Goal: Task Accomplishment & Management: Manage account settings

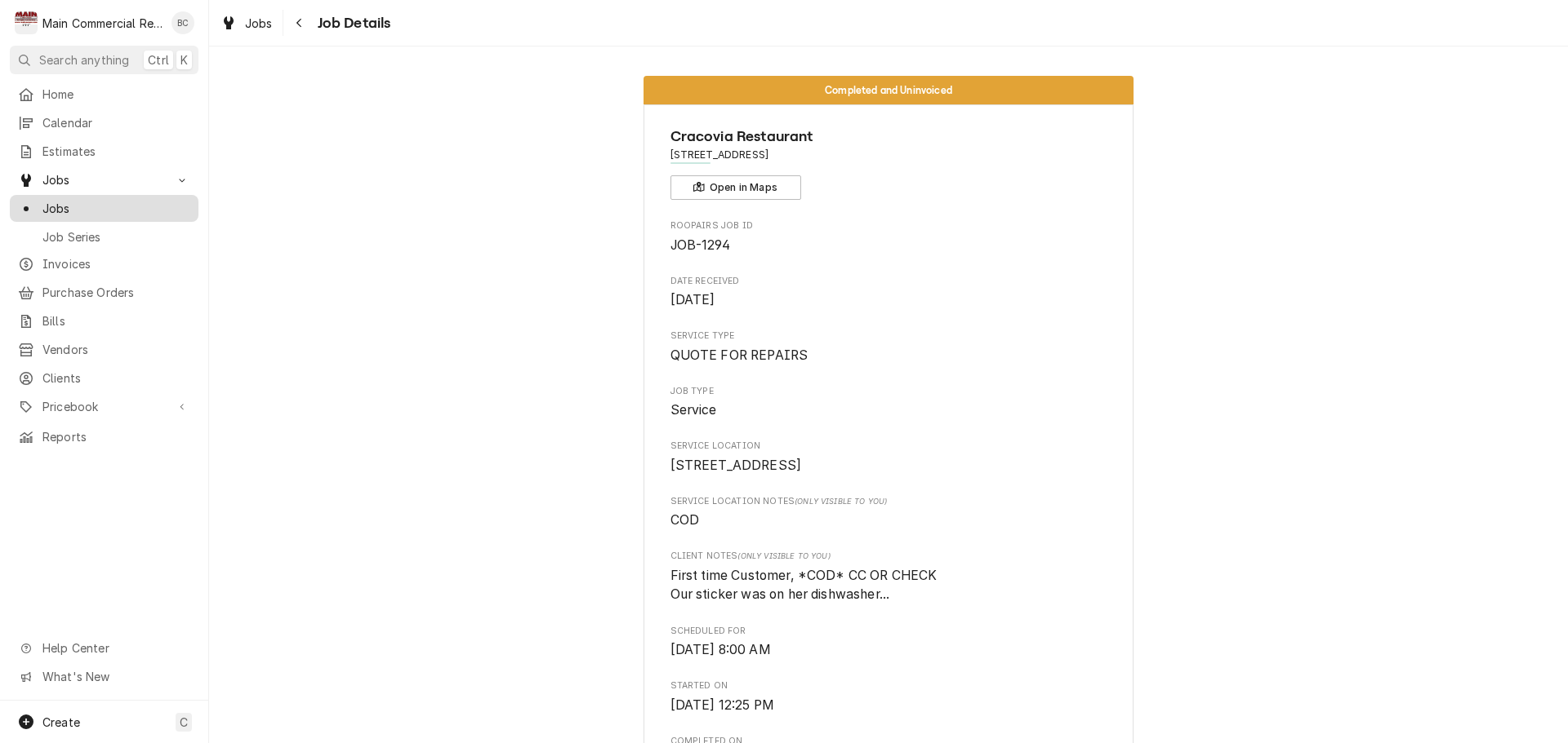
click at [70, 207] on span "Jobs" at bounding box center [117, 208] width 148 height 17
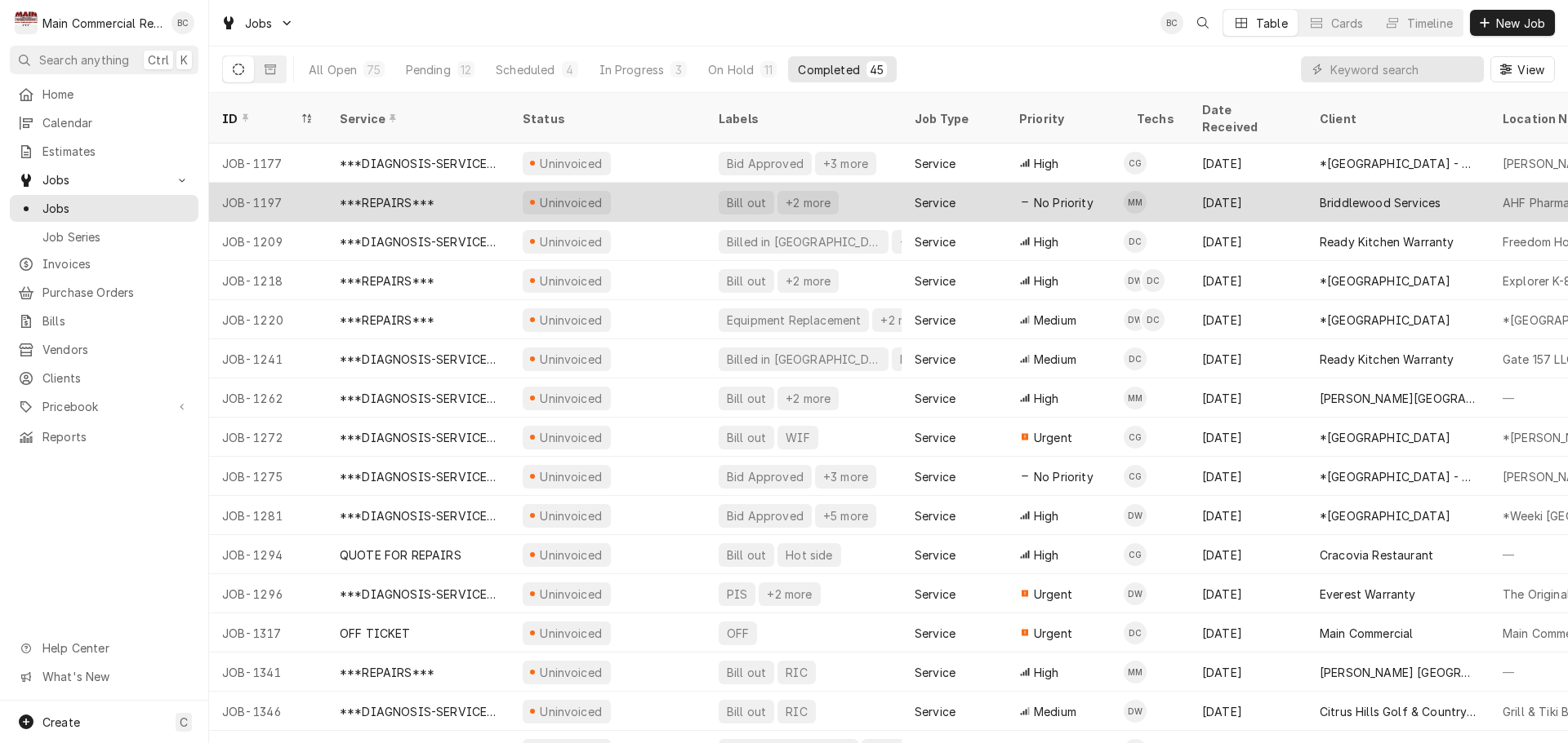
click at [748, 194] on div "Bill out" at bounding box center [746, 202] width 43 height 17
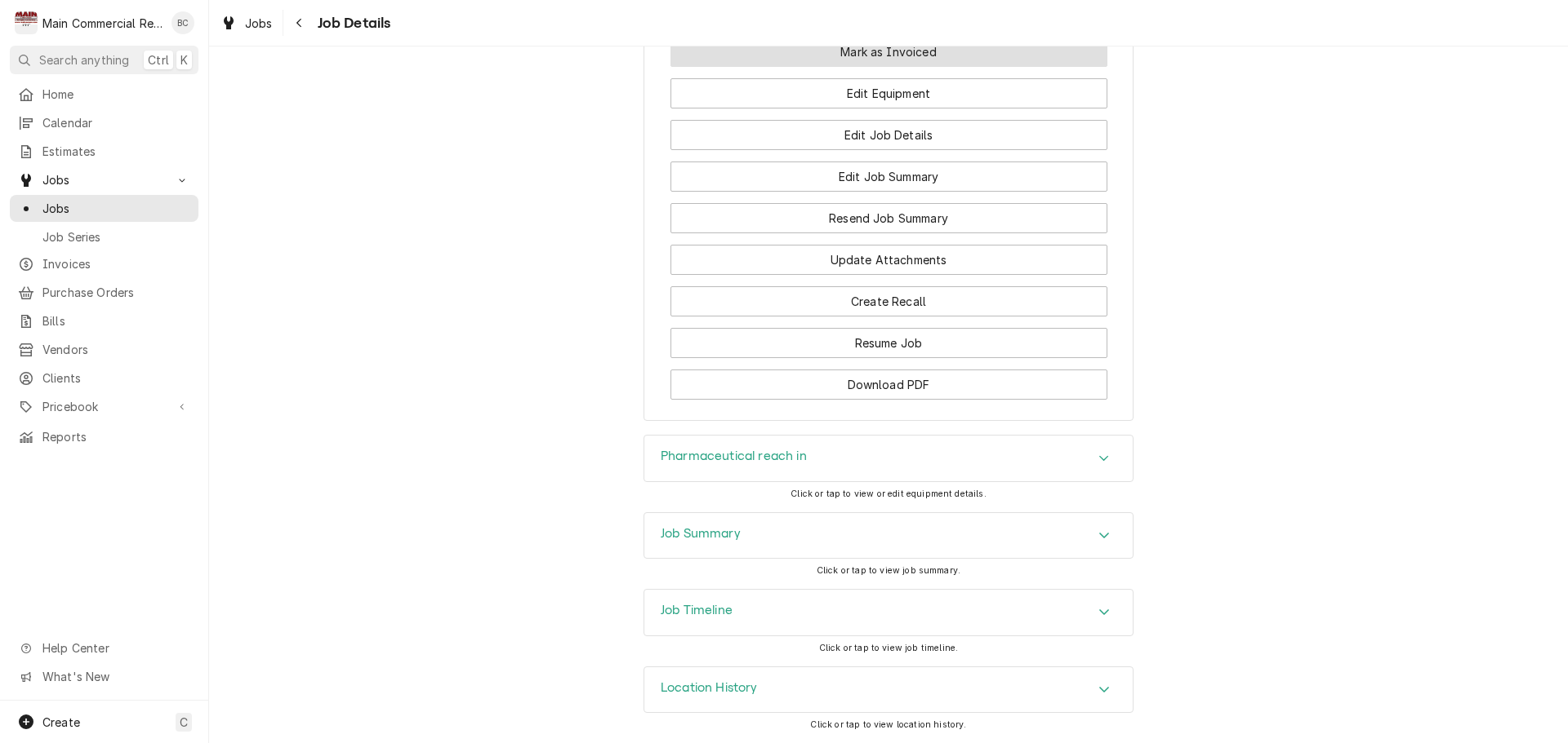
scroll to position [2019, 0]
click at [720, 535] on h3 "Job Summary" at bounding box center [701, 534] width 80 height 15
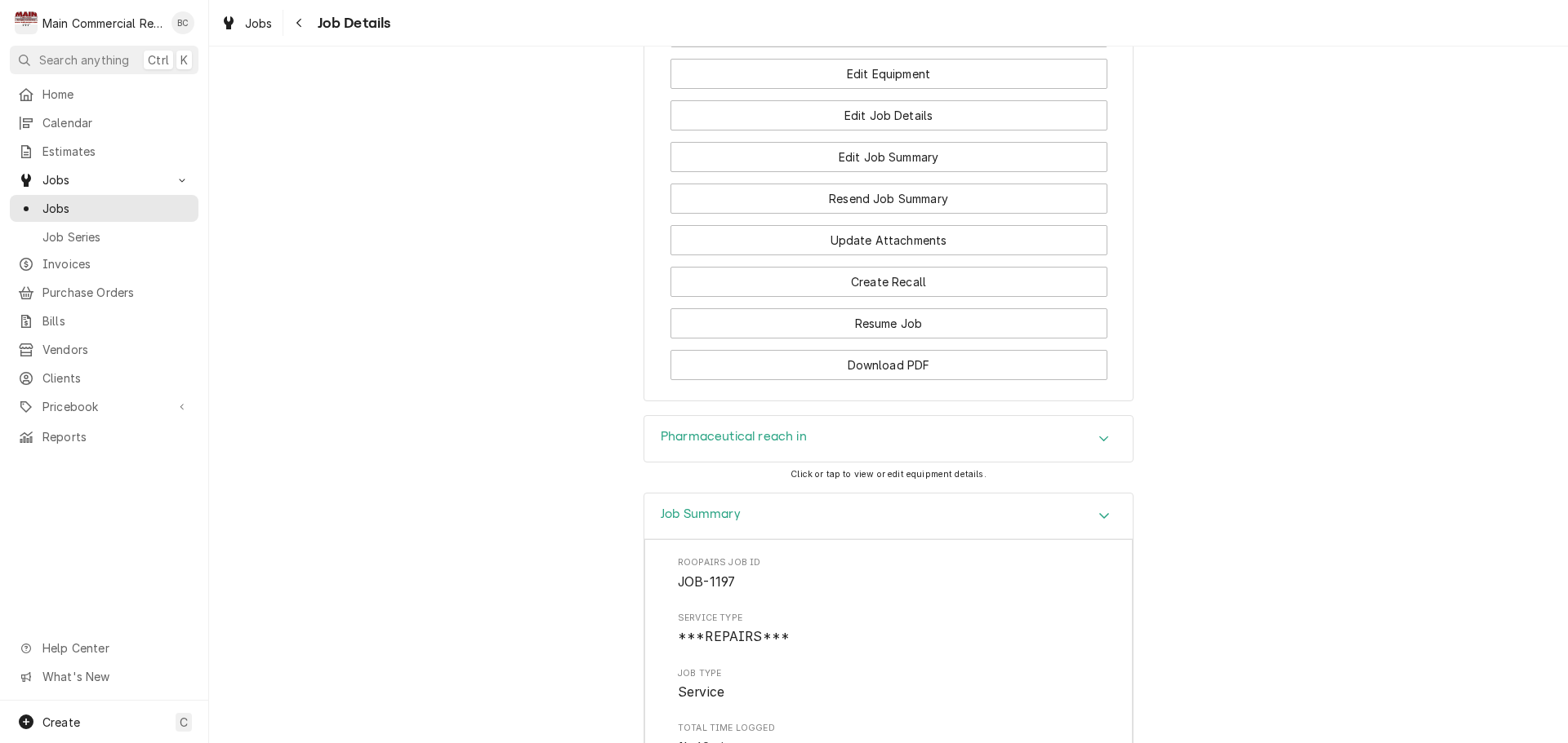
scroll to position [1611, 0]
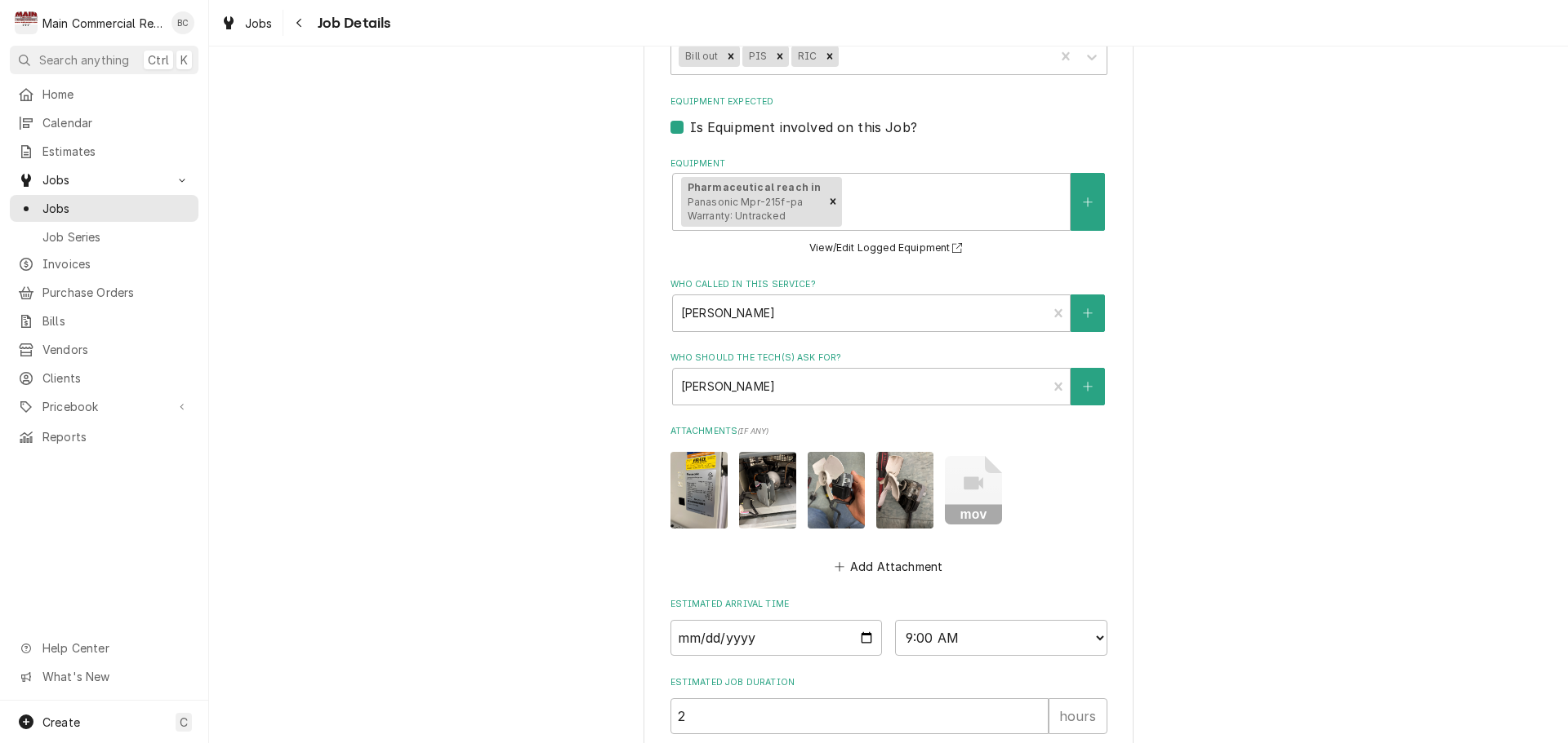
scroll to position [964, 0]
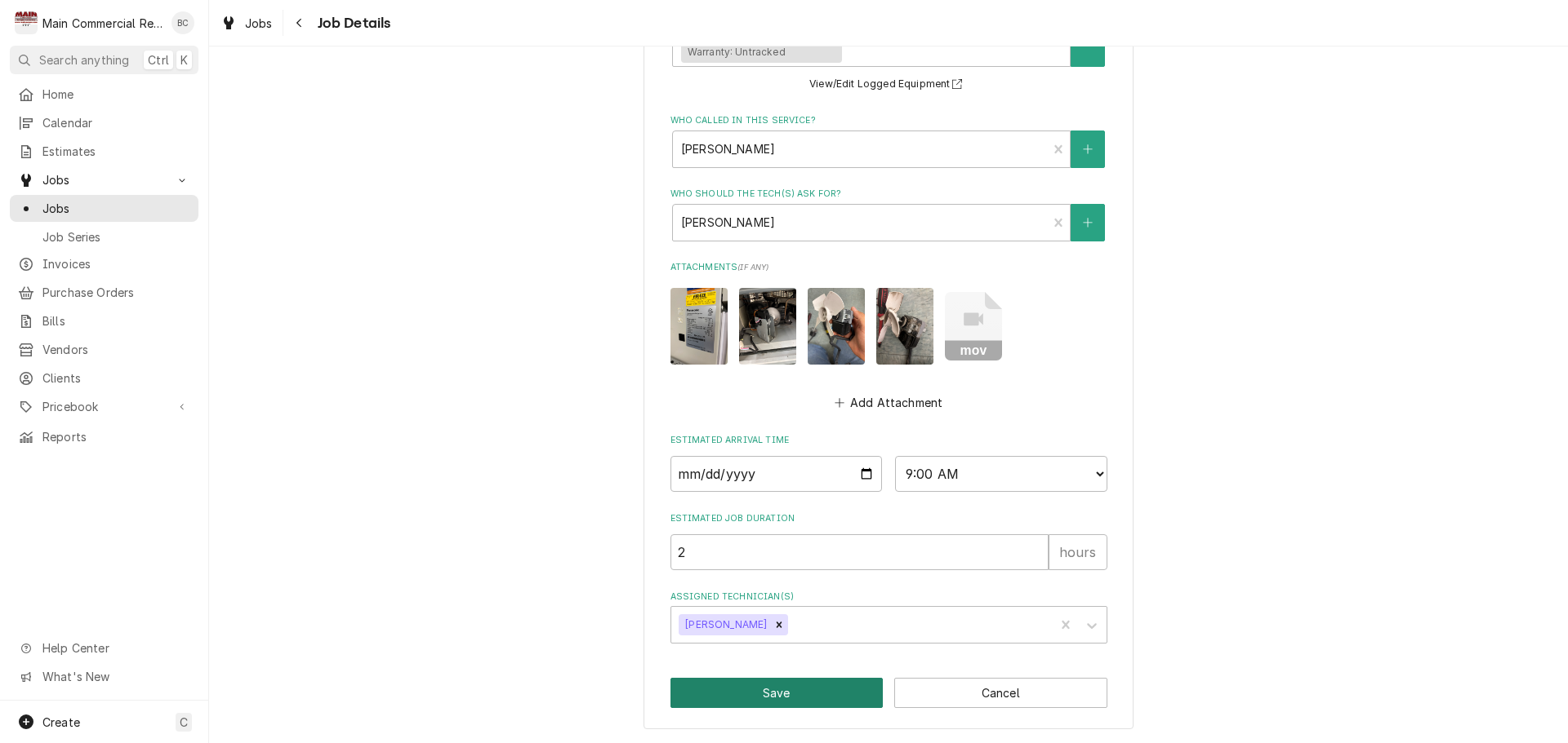
click at [758, 696] on button "Save" at bounding box center [776, 693] width 213 height 30
type textarea "x"
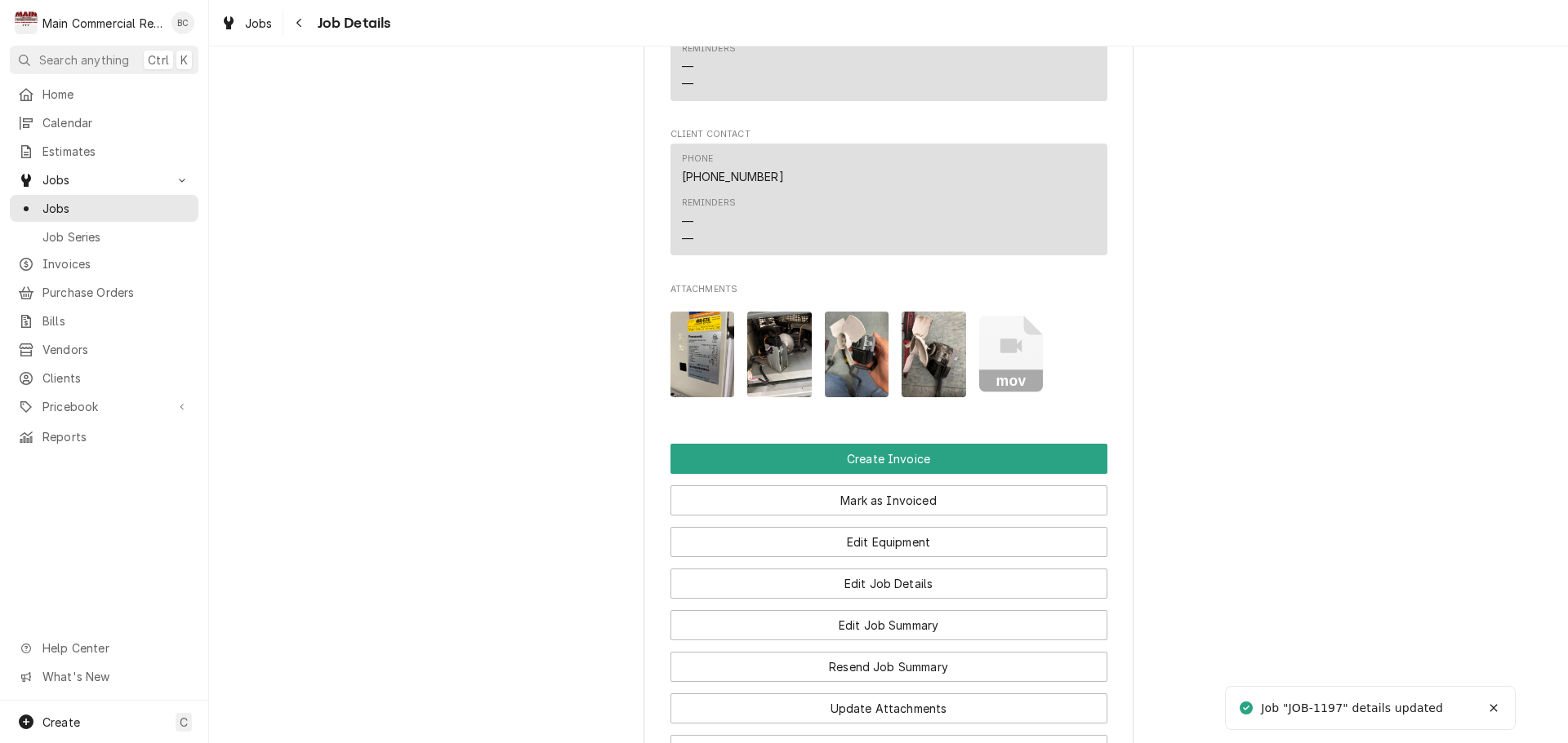
scroll to position [1877, 0]
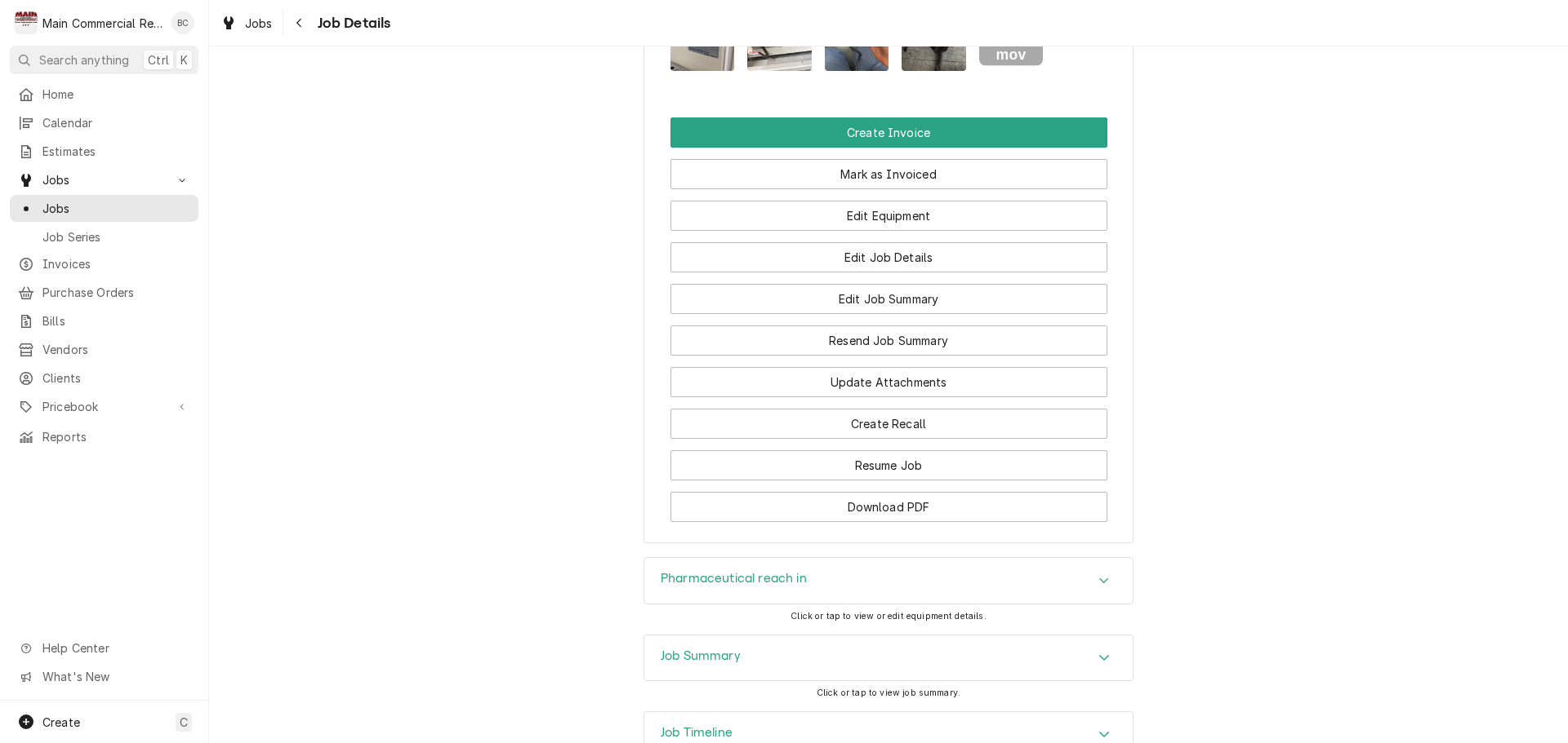
click at [689, 665] on h3 "Job Summary" at bounding box center [701, 656] width 80 height 15
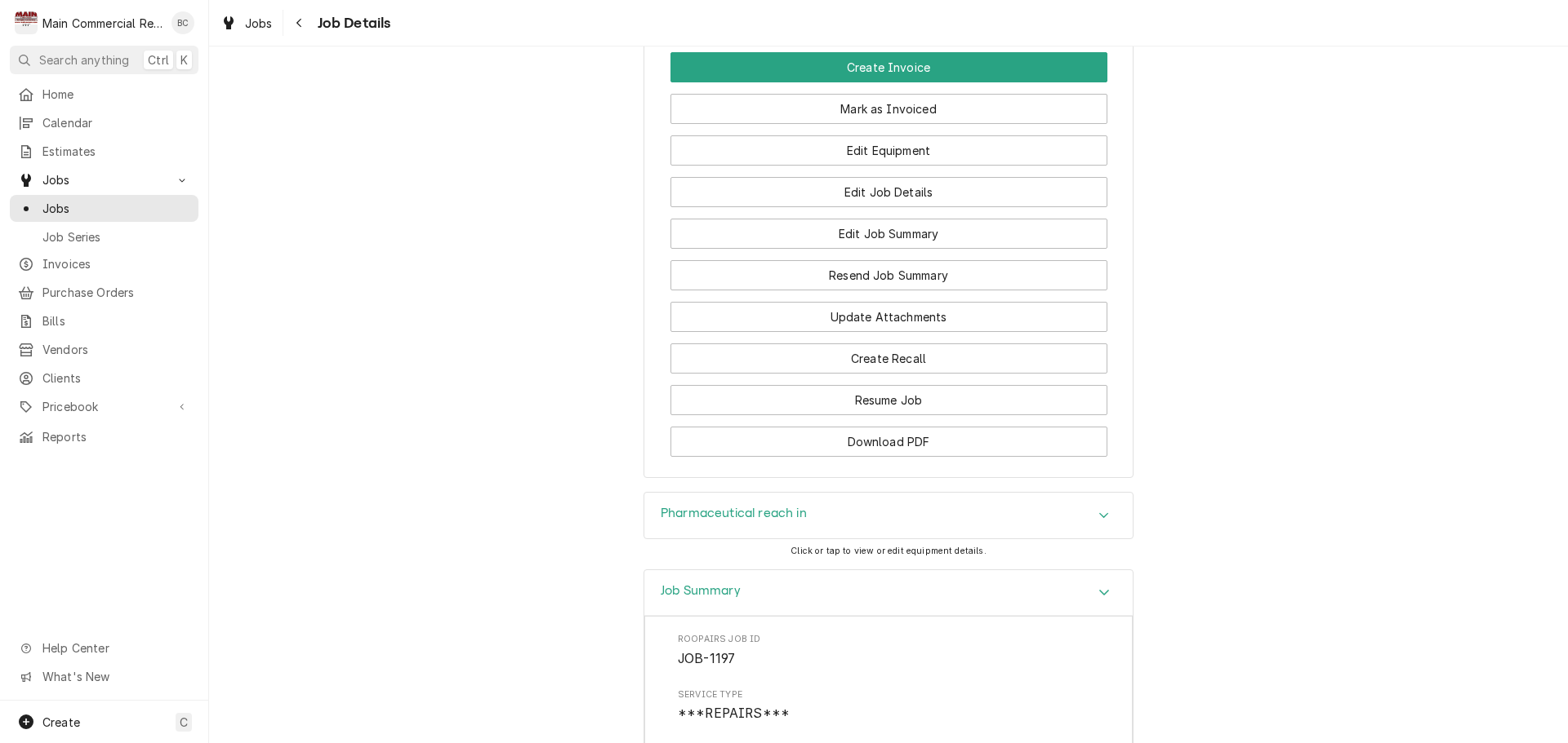
scroll to position [1958, 0]
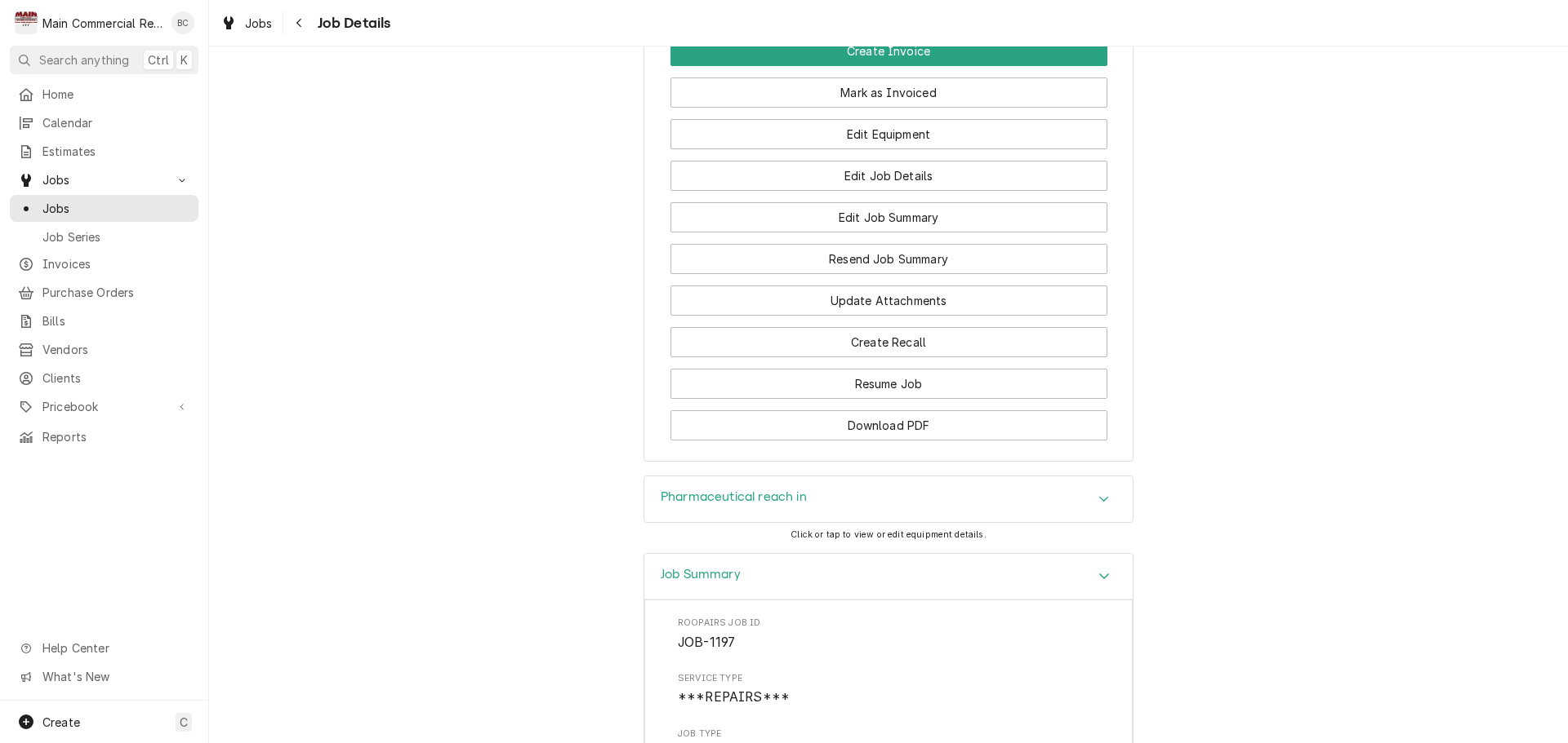
click at [738, 505] on h3 "Pharmaceutical reach in" at bounding box center [734, 497] width 146 height 15
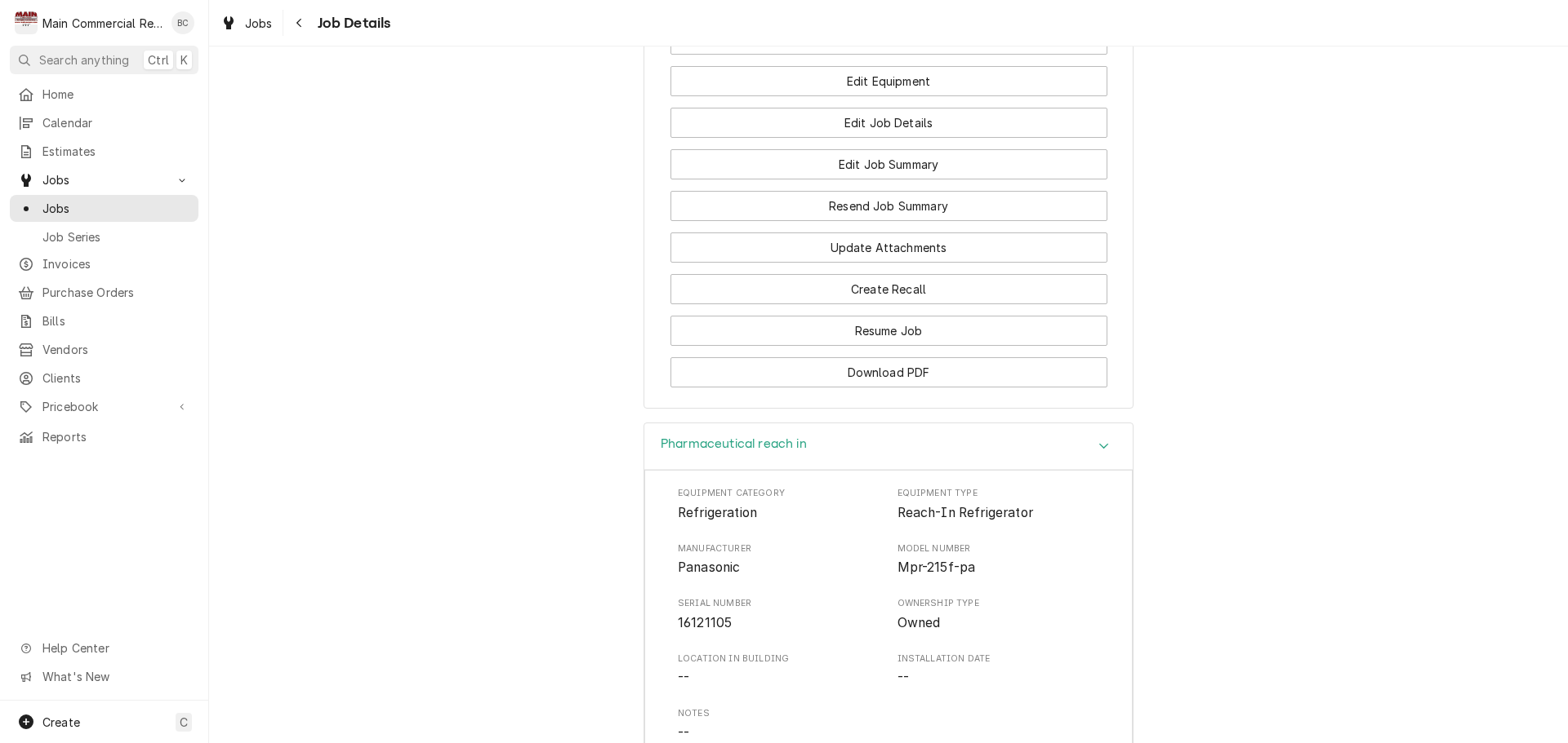
scroll to position [2040, 0]
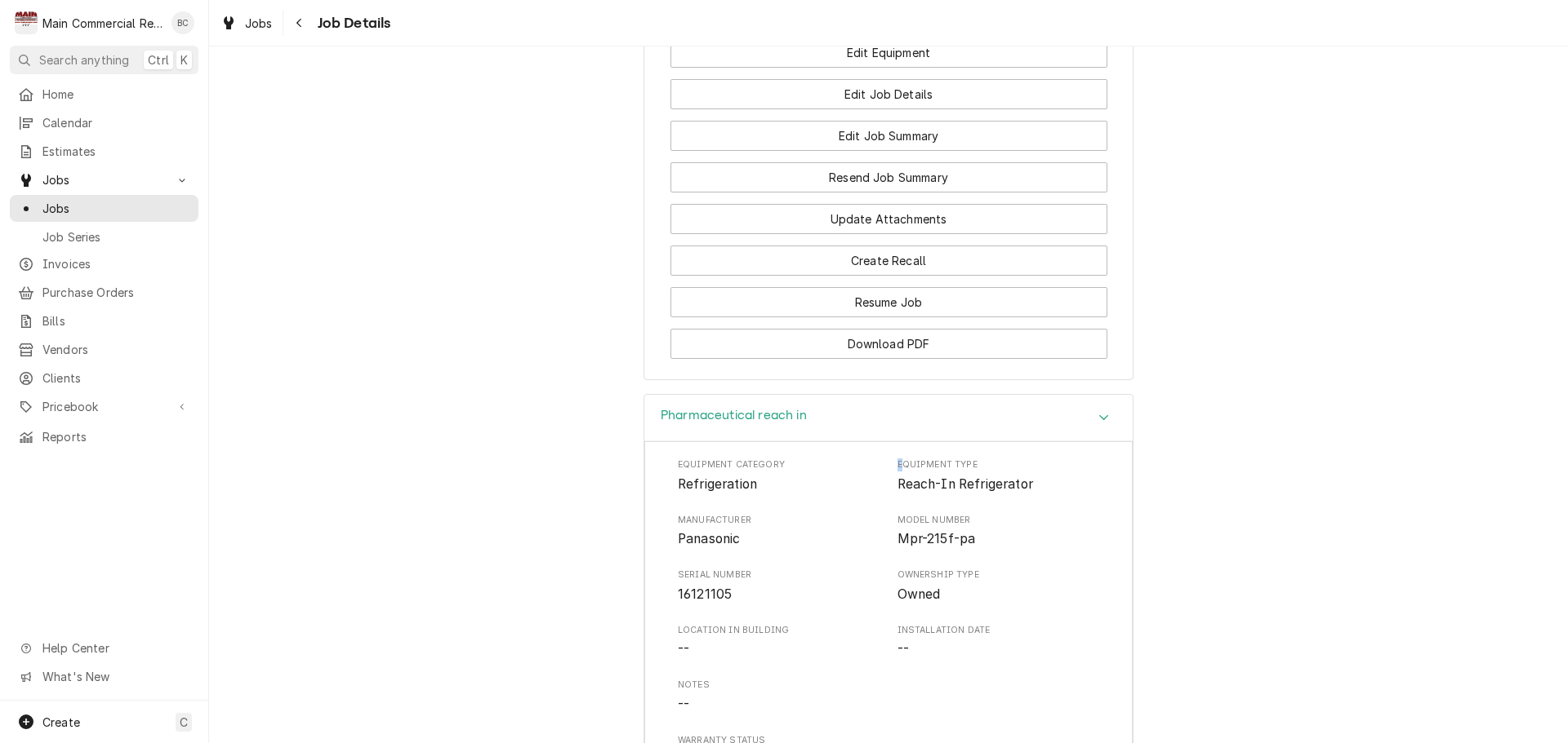
click at [898, 471] on span "Equipment Type" at bounding box center [998, 465] width 202 height 13
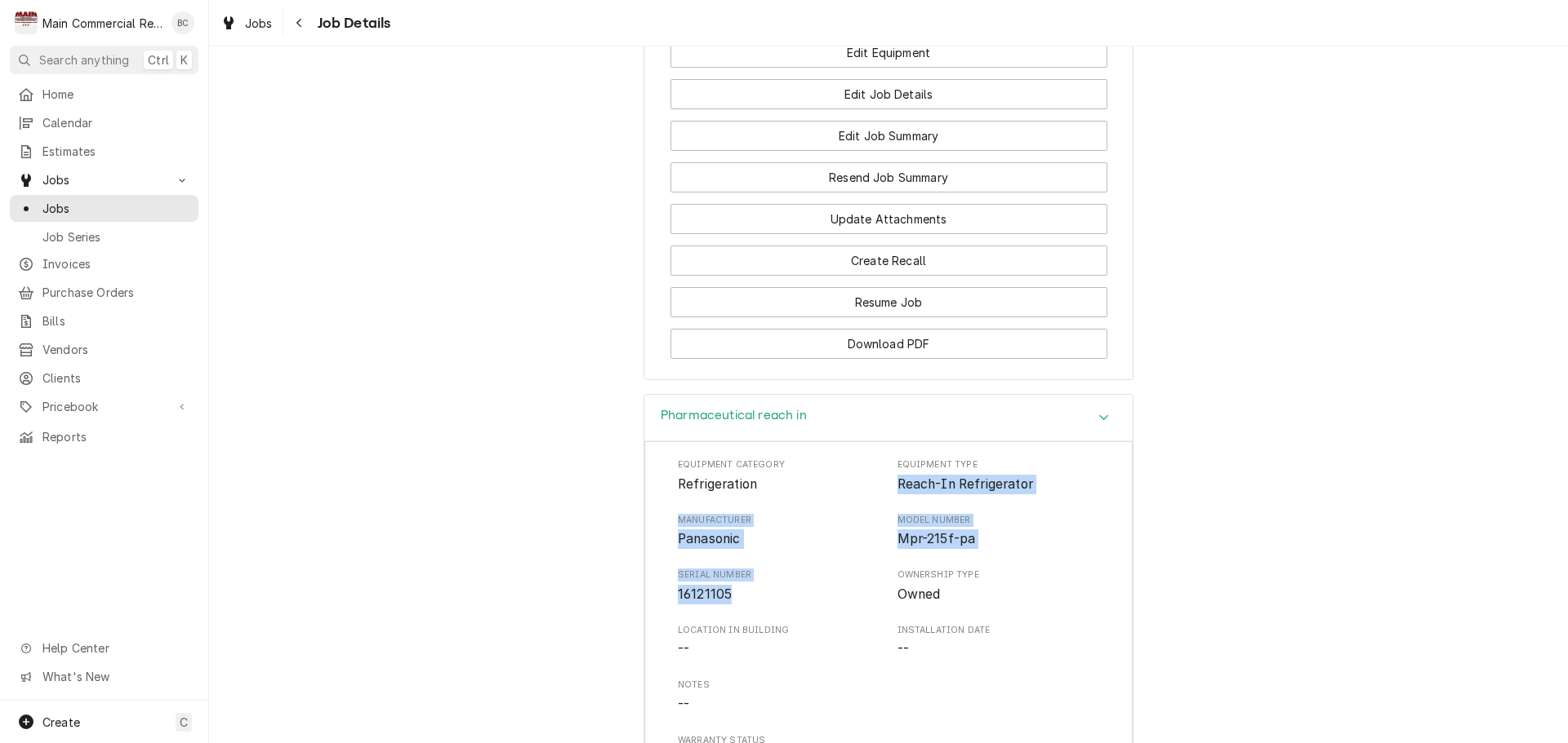
drag, startPoint x: 891, startPoint y: 499, endPoint x: 763, endPoint y: 611, distance: 170.1
click at [763, 611] on div "Equipment Category Refrigeration Equipment Type Reach-In Refrigerator Manufactu…" at bounding box center [888, 614] width 422 height 311
copy div "Reach-In Refrigerator Manufacturer Panasonic Model Number Mpr-215f-pa Serial Nu…"
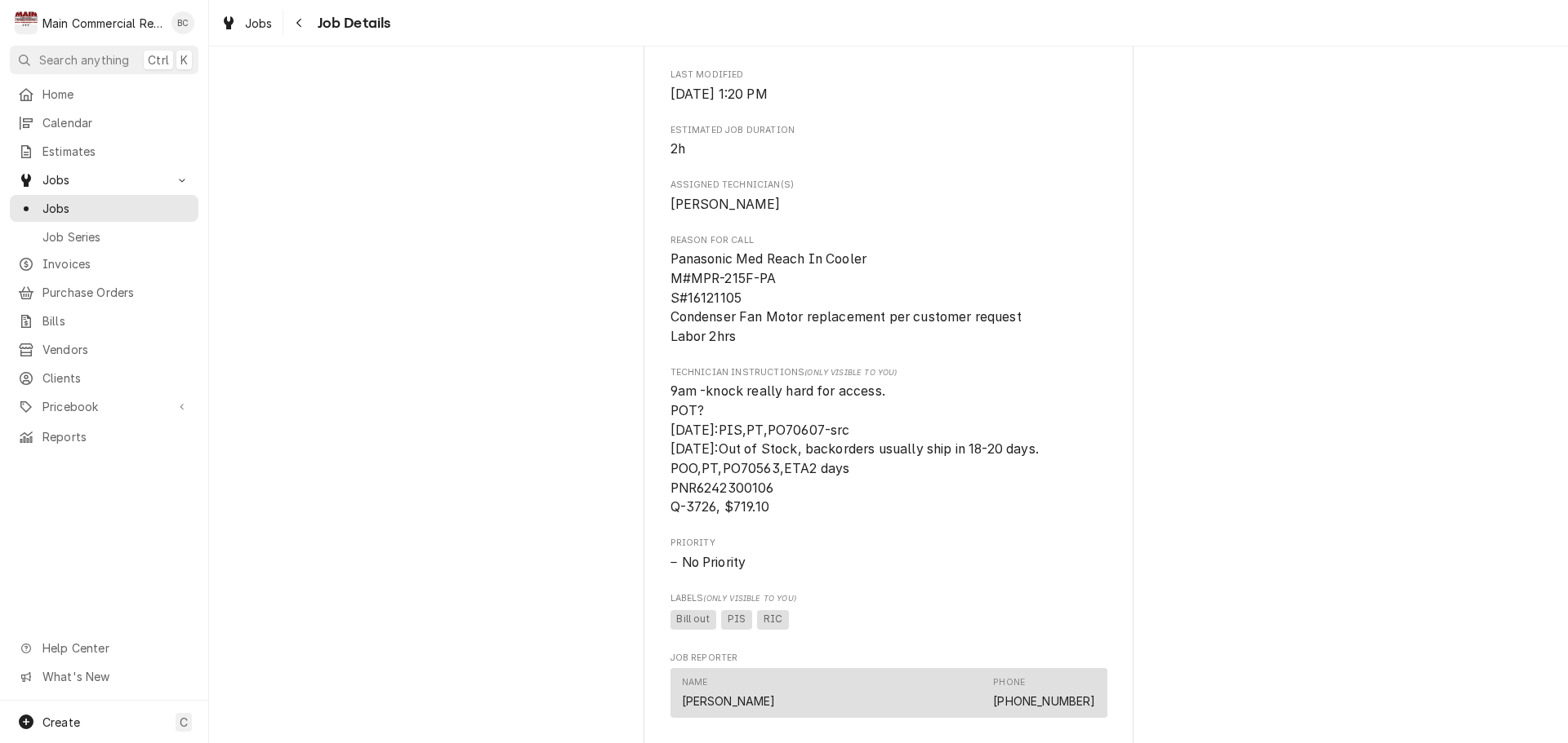
scroll to position [641, 0]
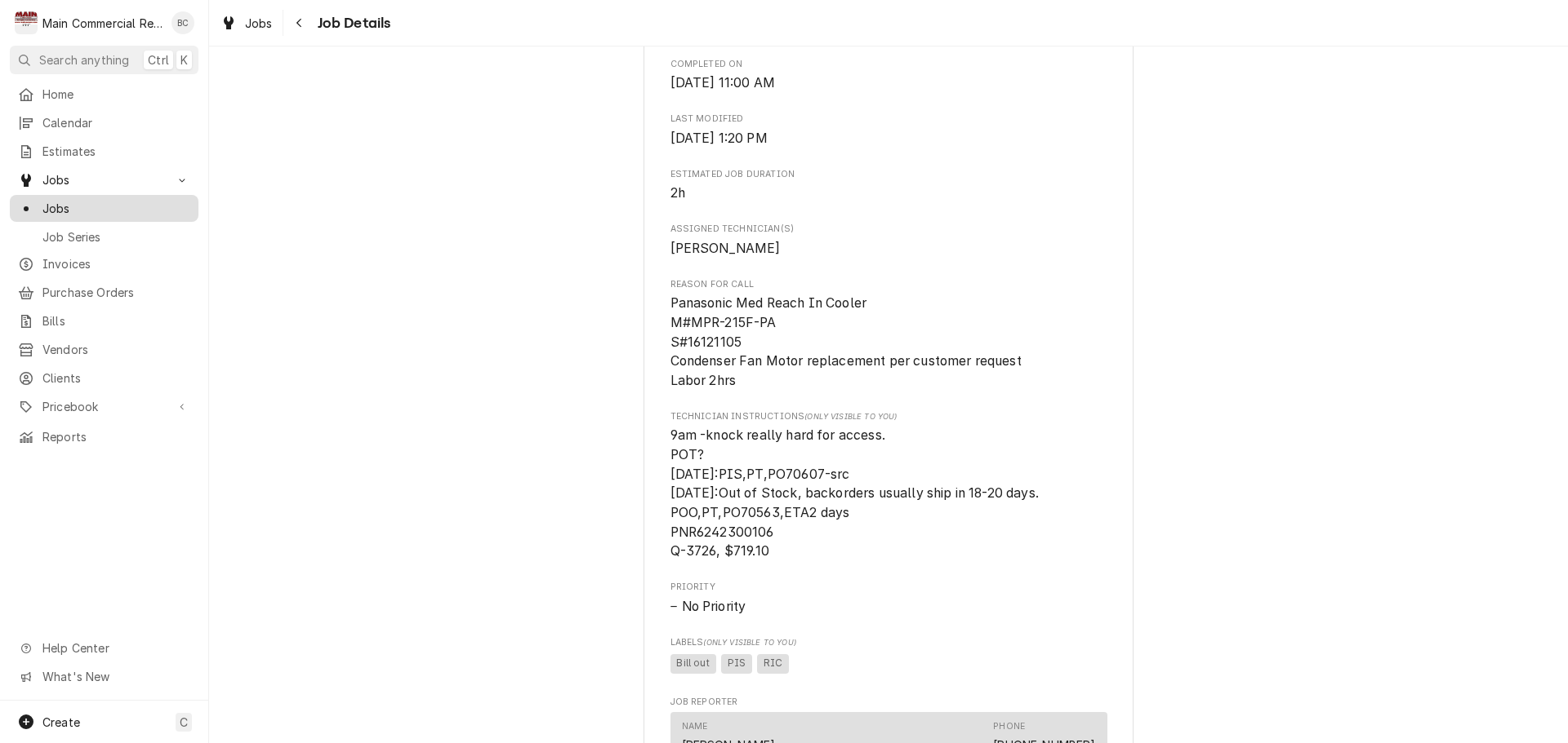
click at [108, 205] on span "Jobs" at bounding box center [117, 208] width 148 height 17
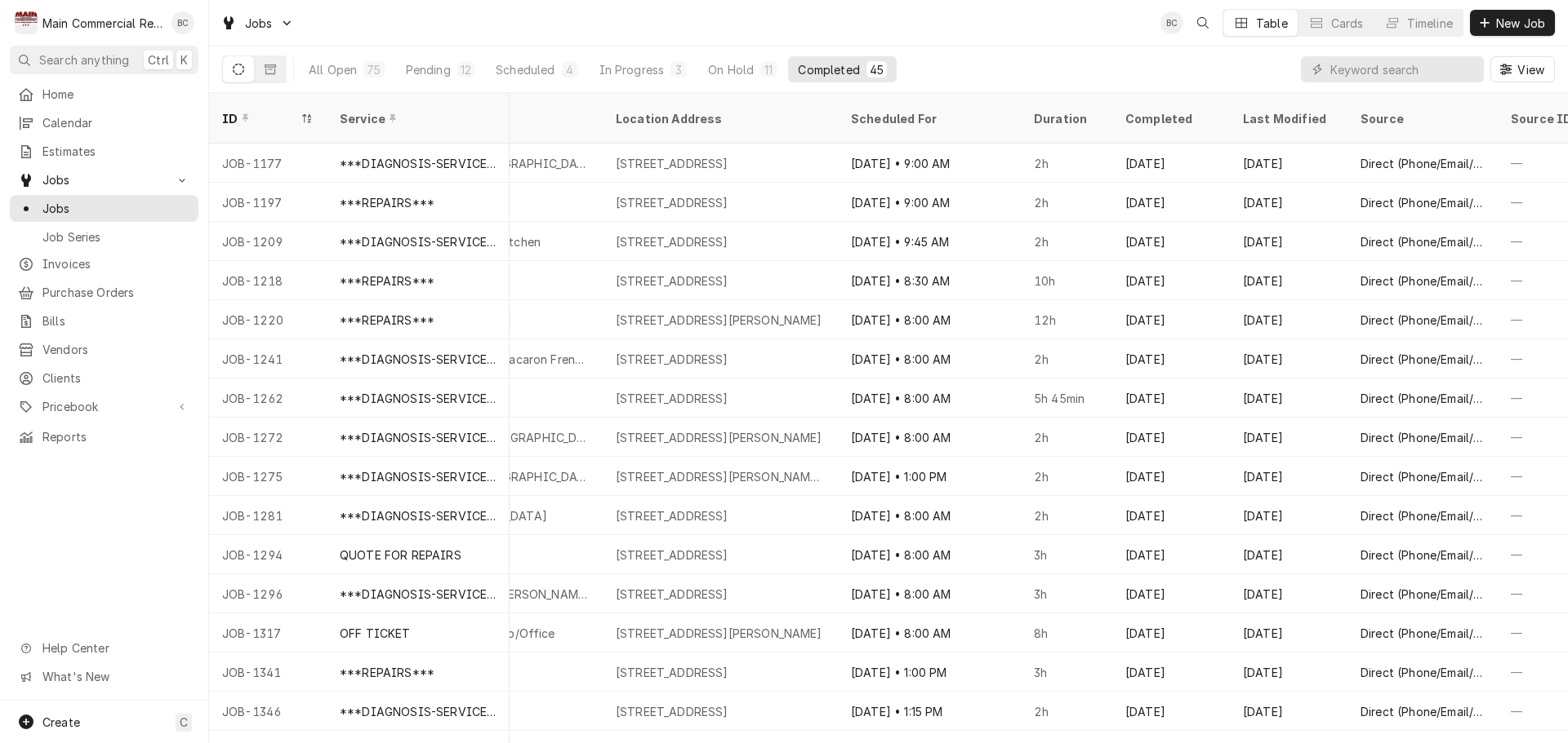
scroll to position [0, 1129]
click at [1170, 110] on div "Completed" at bounding box center [1162, 118] width 88 height 17
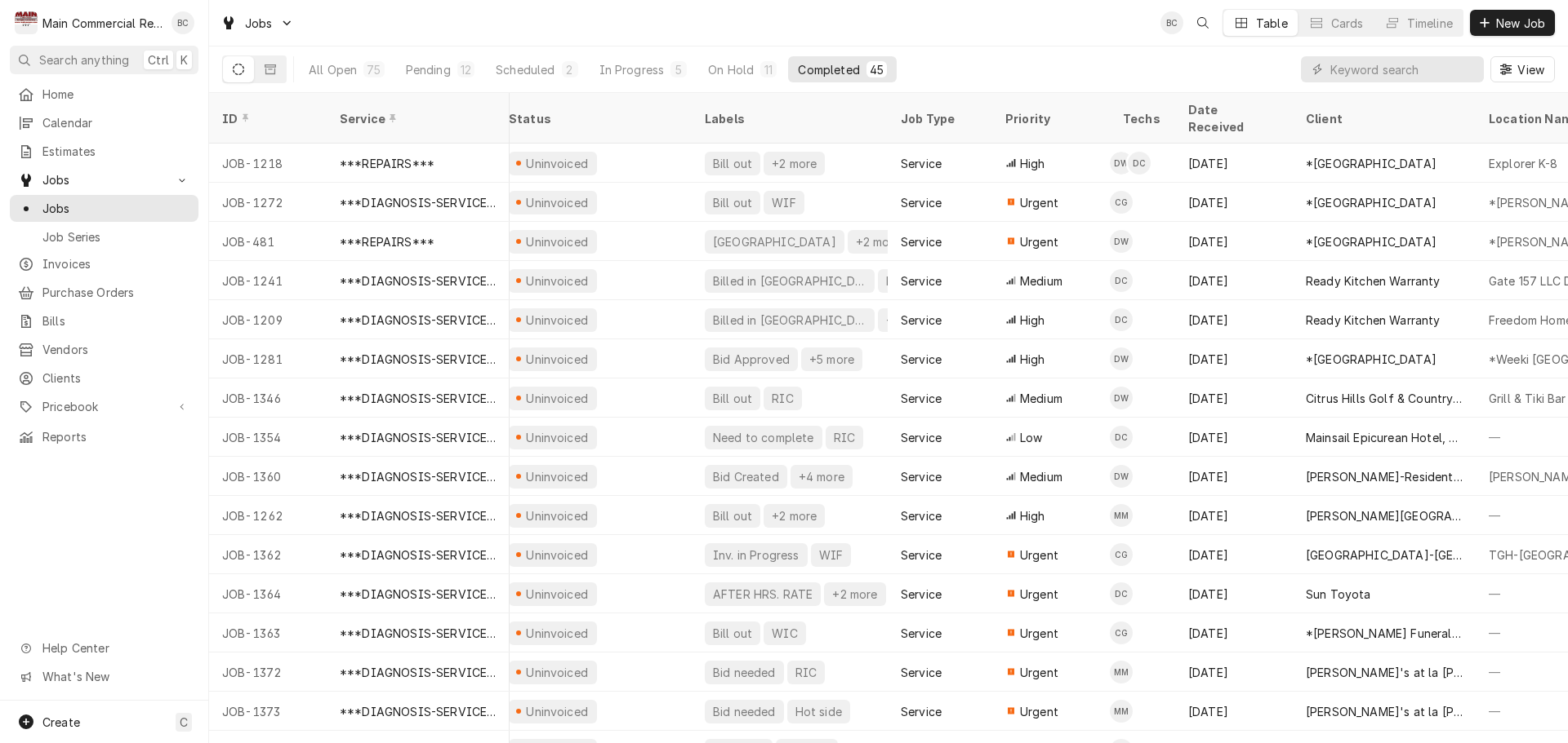
scroll to position [0, 0]
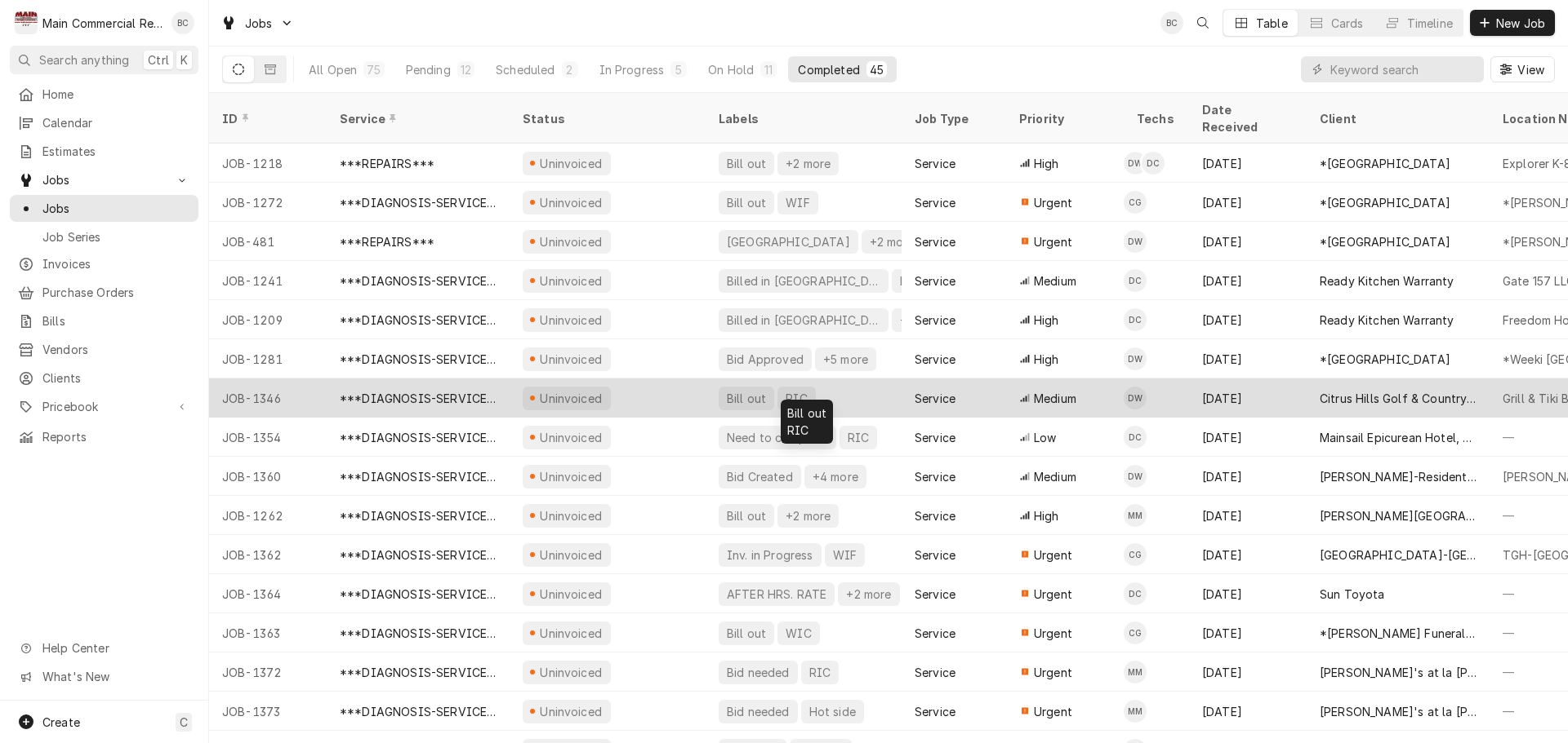
click at [752, 390] on div "Bill out" at bounding box center [746, 398] width 43 height 17
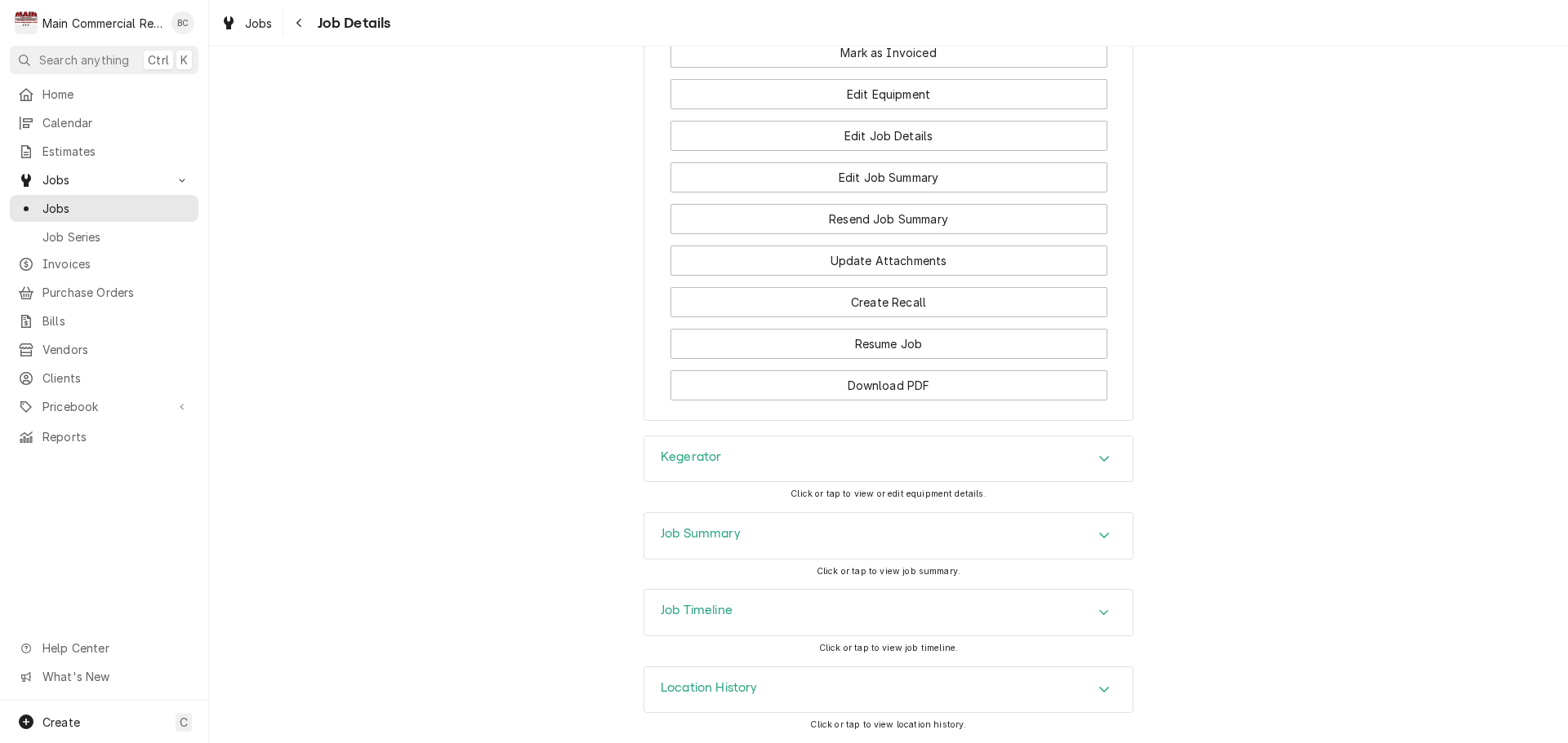
scroll to position [1954, 0]
click at [715, 536] on h3 "Job Summary" at bounding box center [701, 534] width 80 height 15
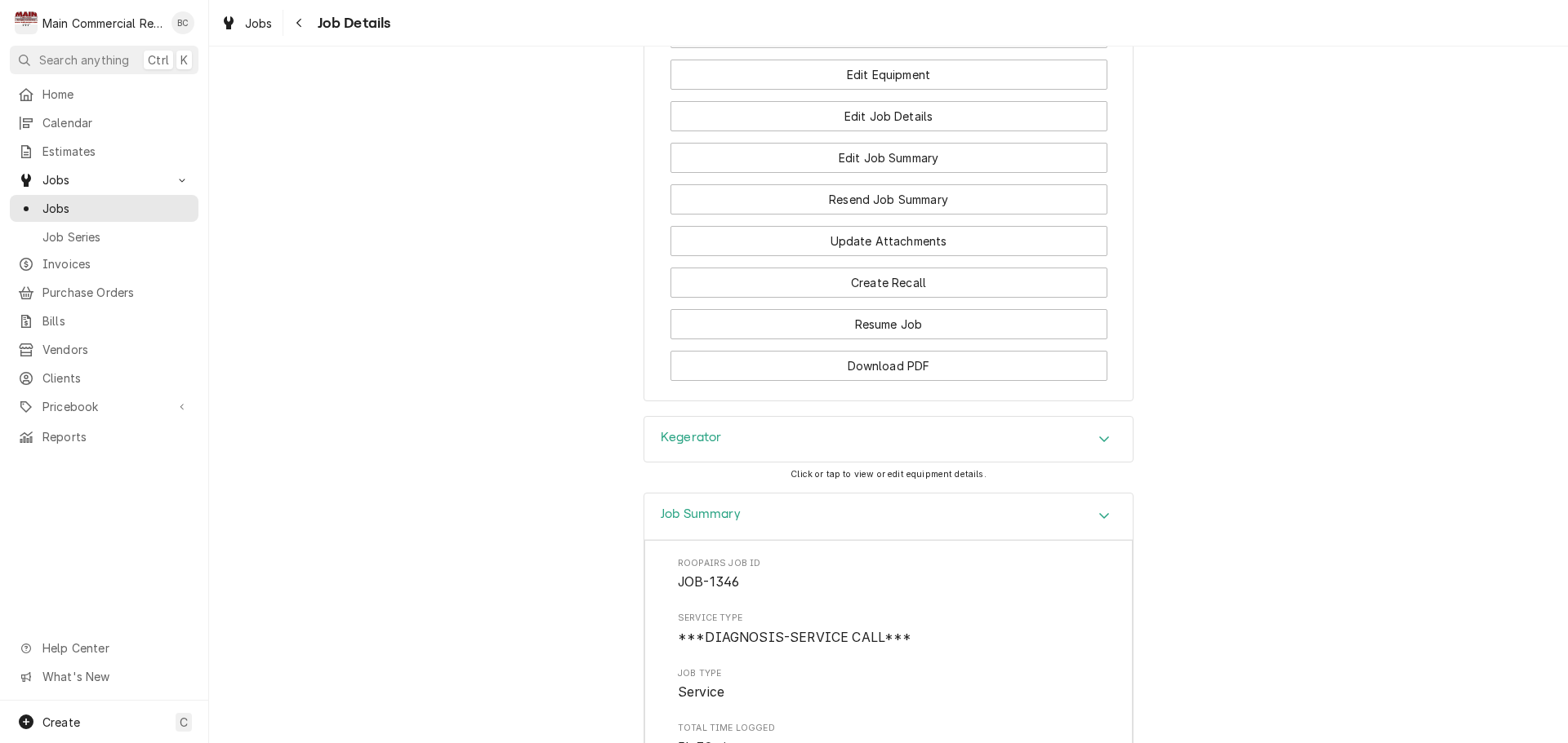
scroll to position [1958, 0]
click at [711, 448] on h3 "Kegerator" at bounding box center [691, 439] width 61 height 15
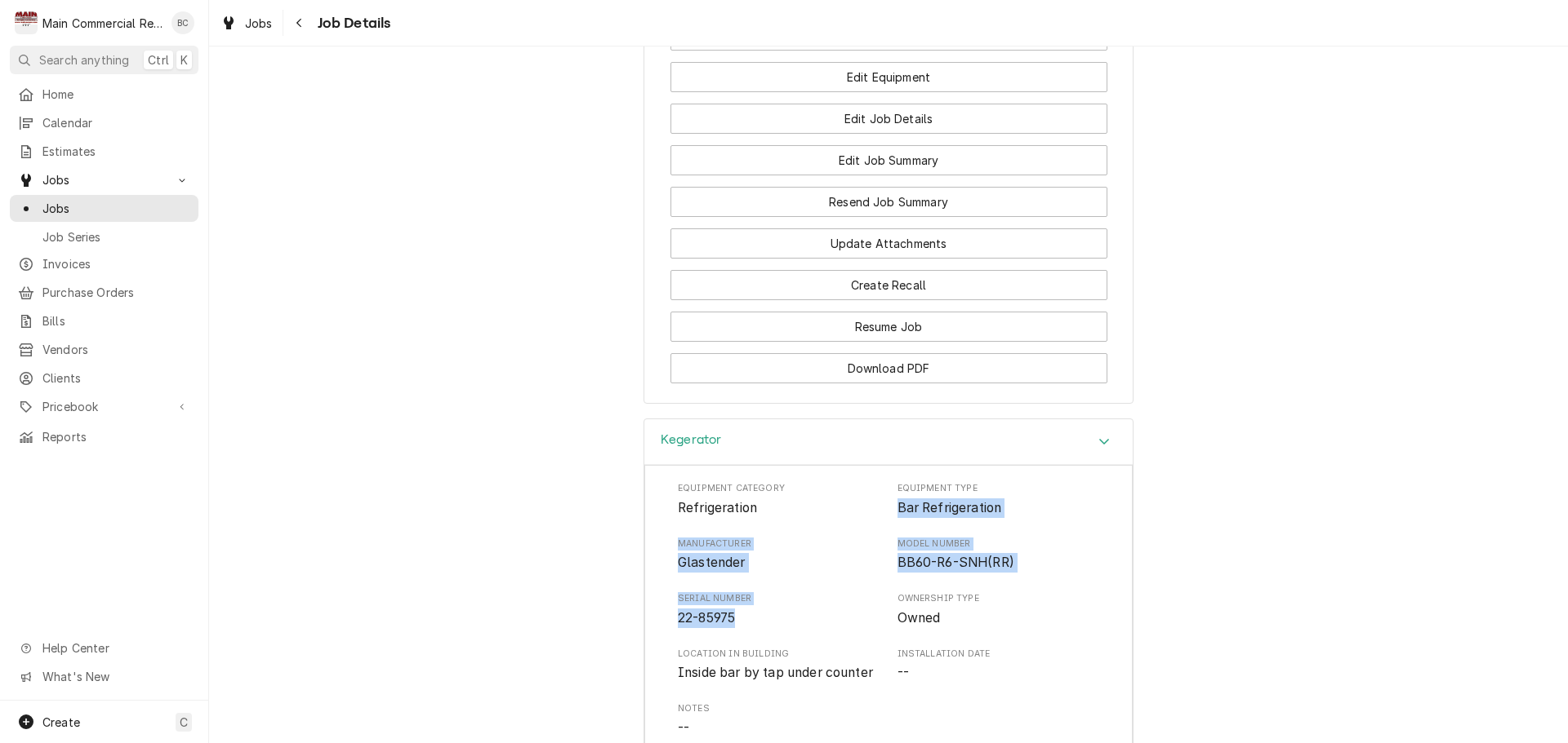
drag, startPoint x: 895, startPoint y: 519, endPoint x: 775, endPoint y: 628, distance: 162.1
click at [775, 628] on div "Equipment Category Refrigeration Equipment Type Bar Refrigeration Manufacturer …" at bounding box center [888, 637] width 422 height 311
copy div "Bar Refrigeration Manufacturer Glastender Model Number BB60-R6-SNH(RR) Serial N…"
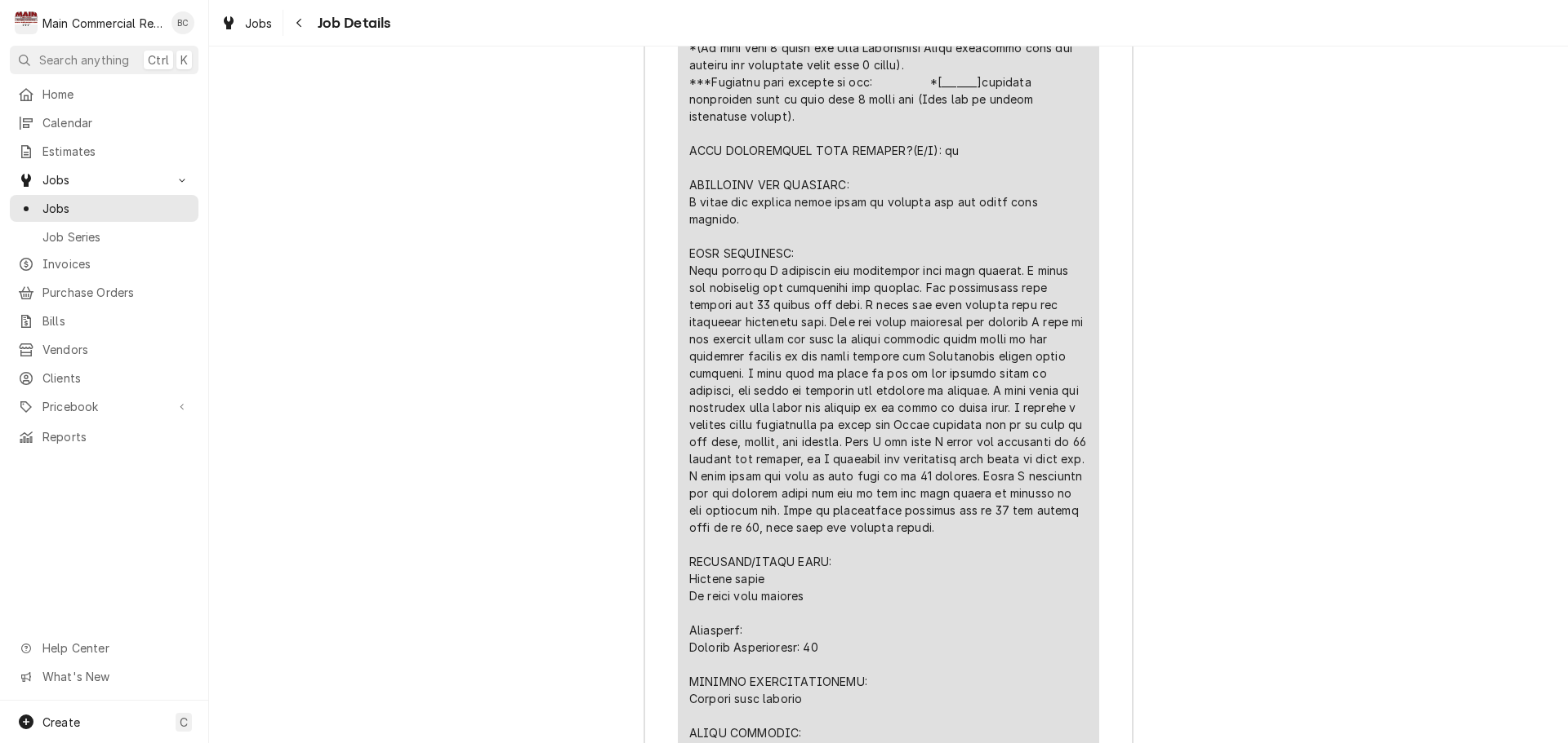
scroll to position [3508, 0]
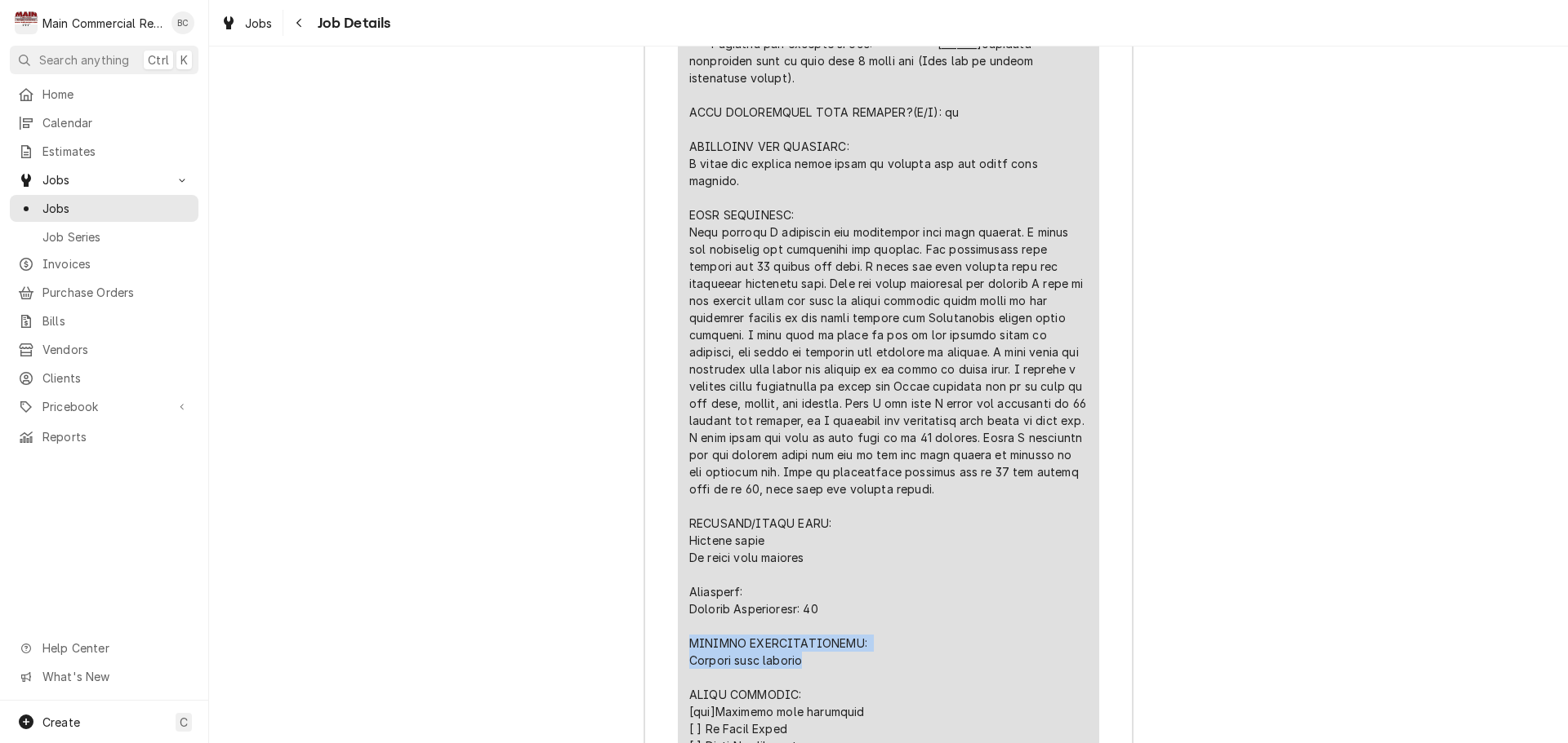
drag, startPoint x: 685, startPoint y: 636, endPoint x: 808, endPoint y: 656, distance: 124.6
click at [808, 656] on div "Line Item" at bounding box center [888, 472] width 398 height 1114
copy div "FURTHER RECOMMENDATIONS: Replace door gaskets"
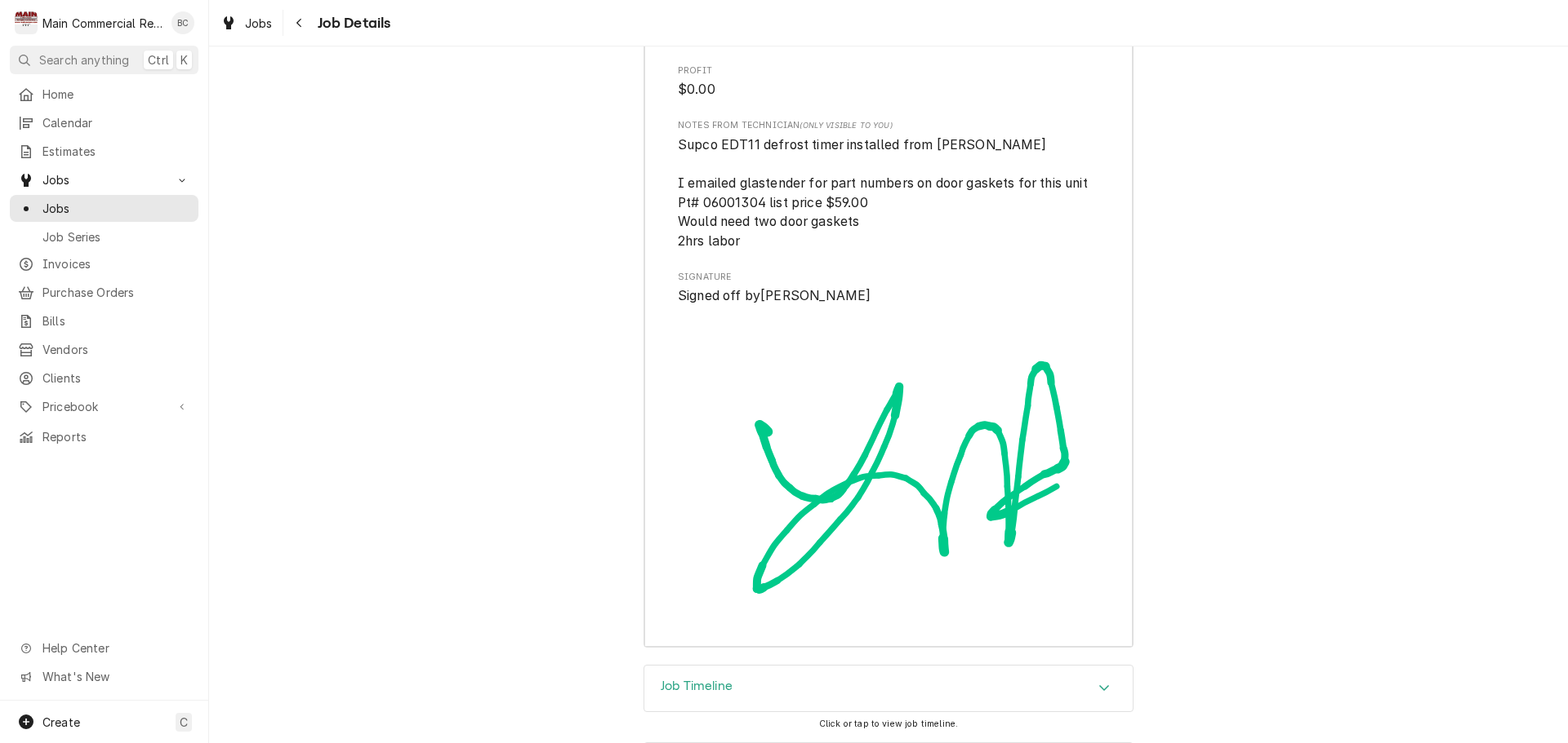
scroll to position [4798, 0]
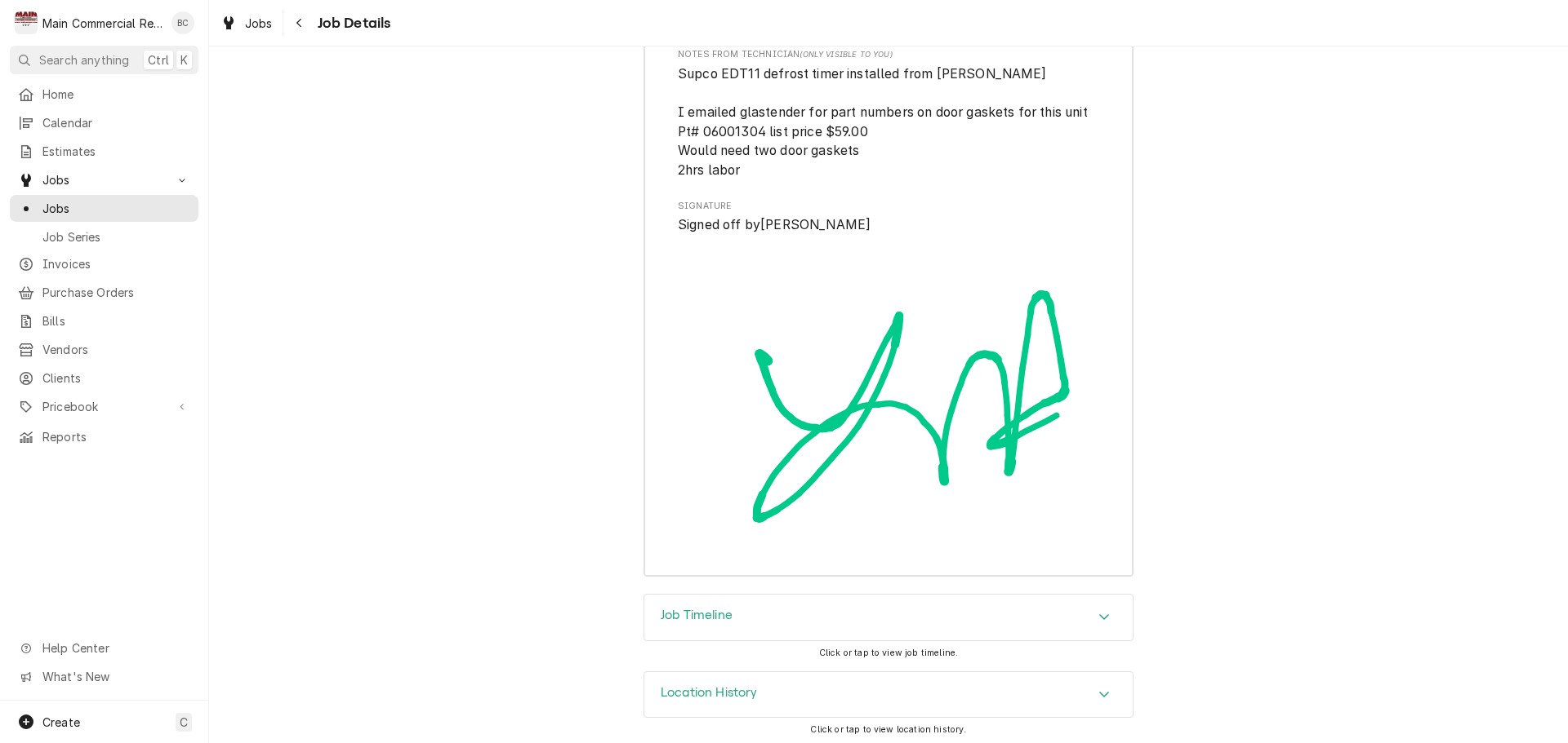
click at [722, 614] on h3 "Job Timeline" at bounding box center [696, 615] width 72 height 15
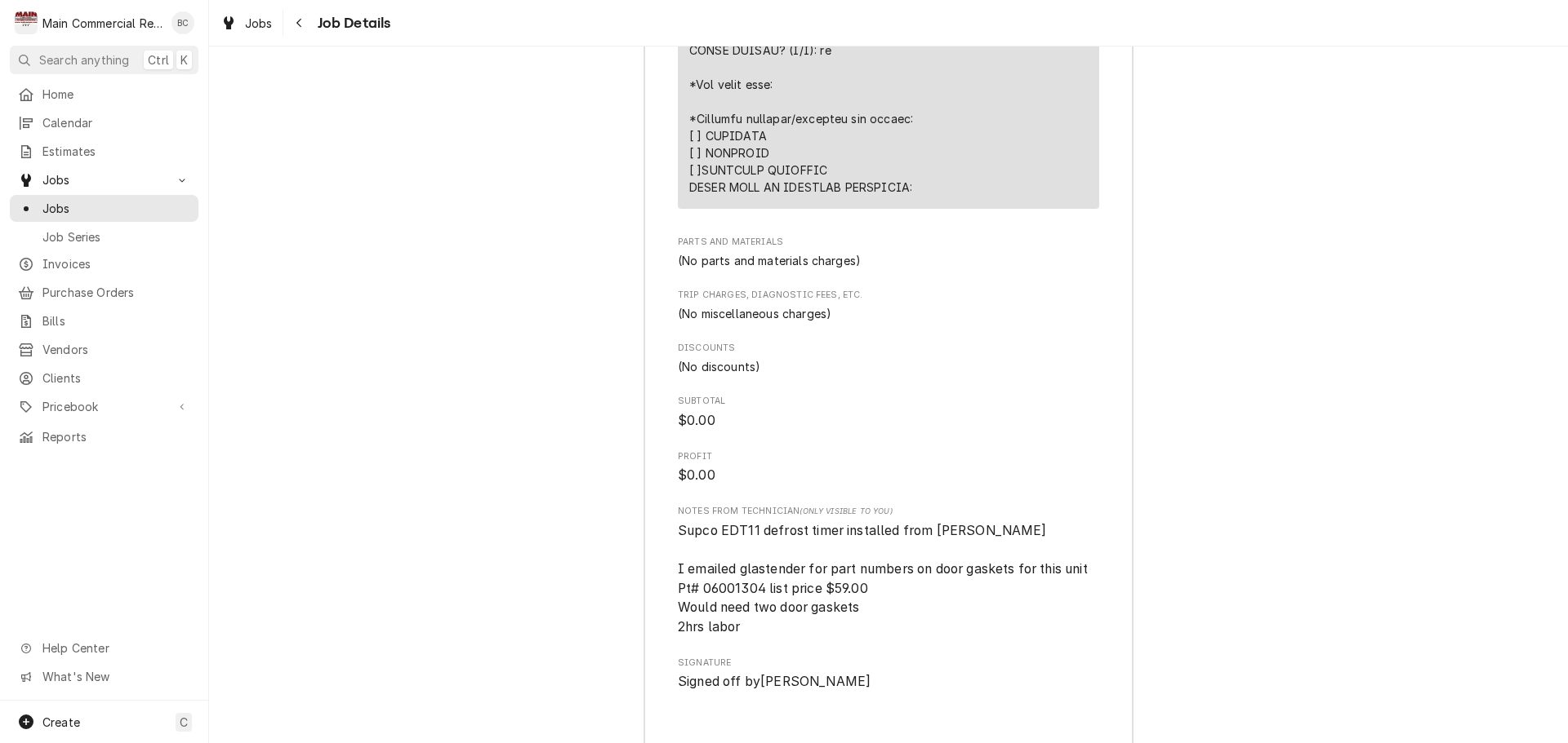
scroll to position [4343, 0]
drag, startPoint x: 755, startPoint y: 529, endPoint x: 718, endPoint y: 529, distance: 37.0
click at [718, 529] on span "Supco EDT11 defrost timer installed from baker I emailed glastender for part nu…" at bounding box center [883, 576] width 413 height 111
copy span "EDT11"
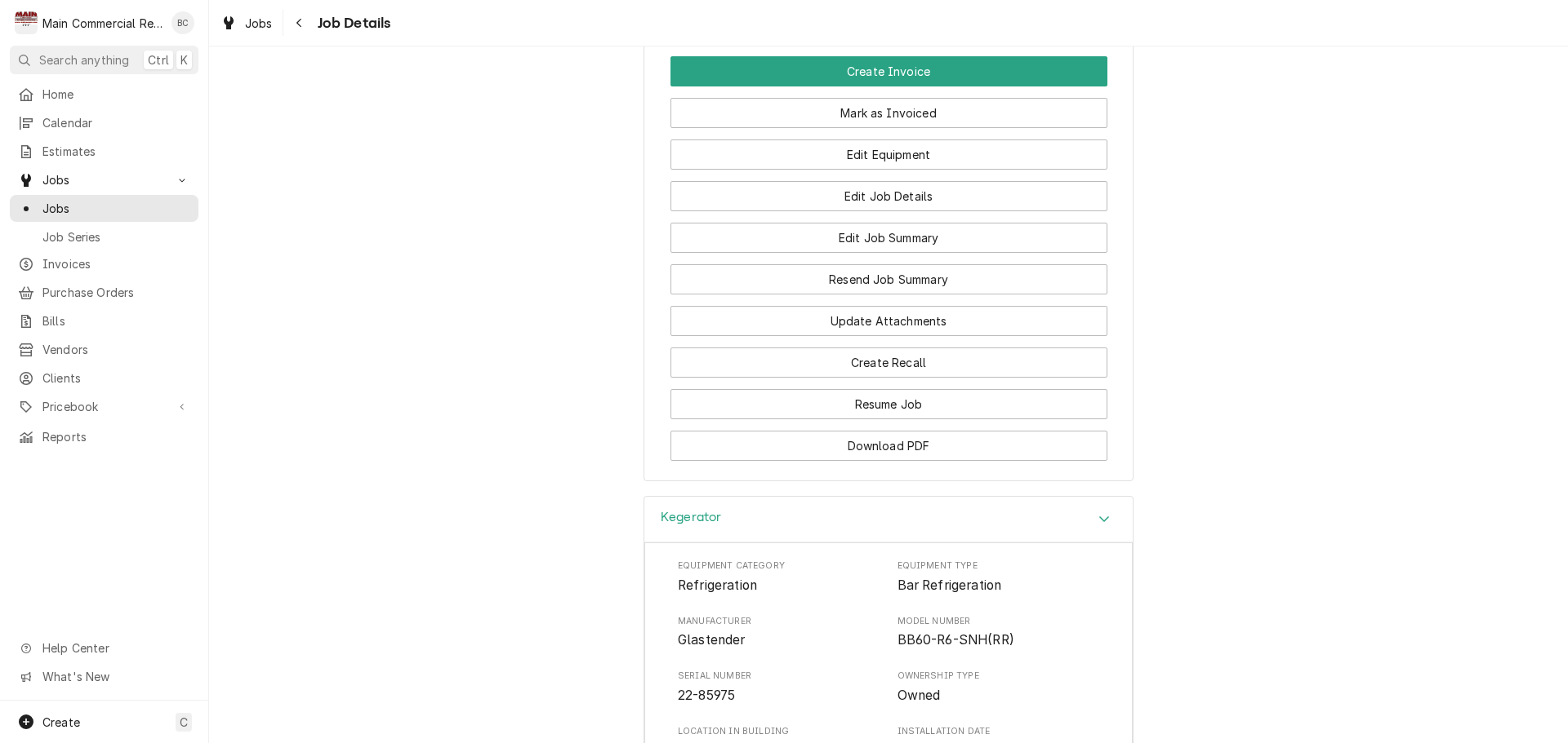
scroll to position [1896, 0]
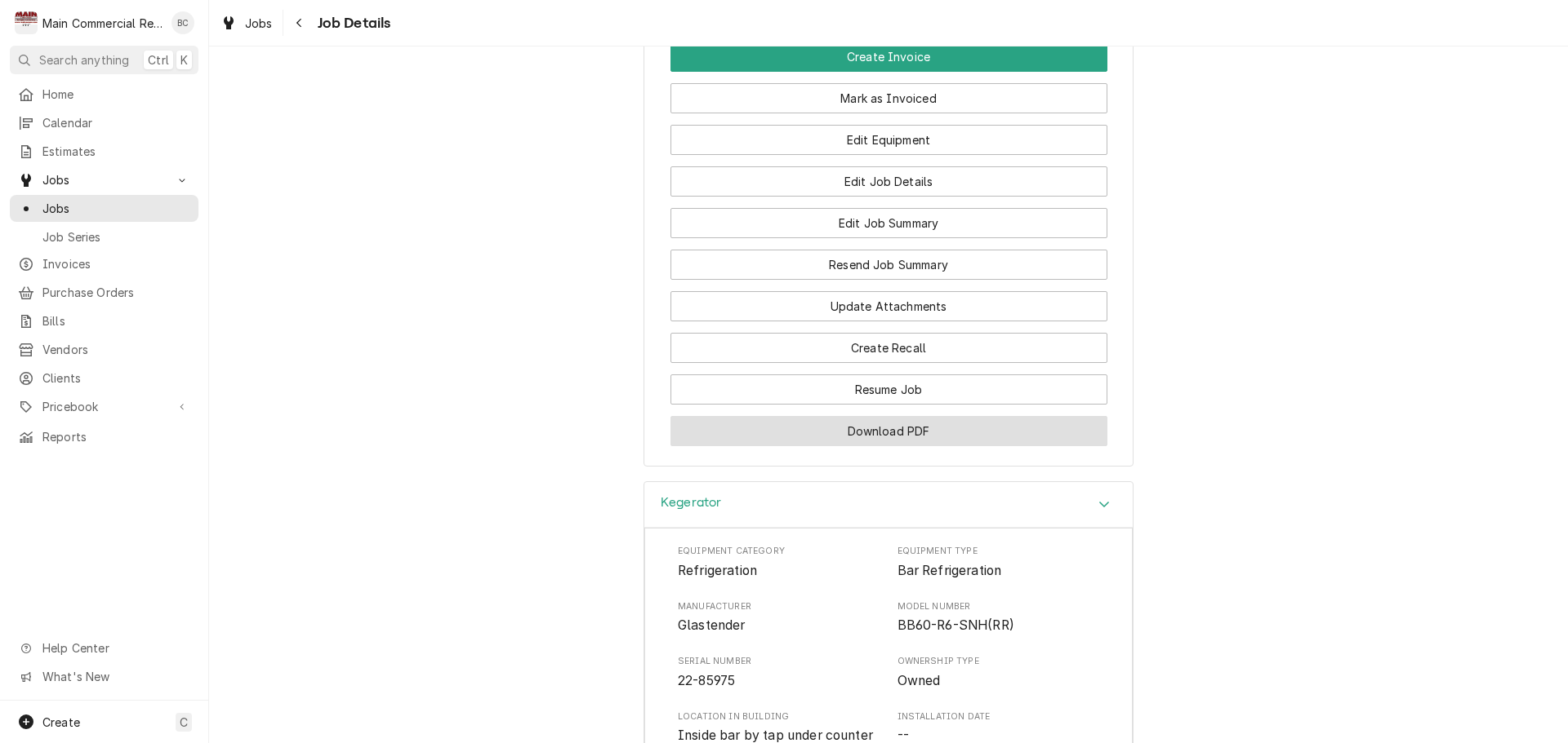
click at [874, 446] on button "Download PDF" at bounding box center [889, 431] width 437 height 30
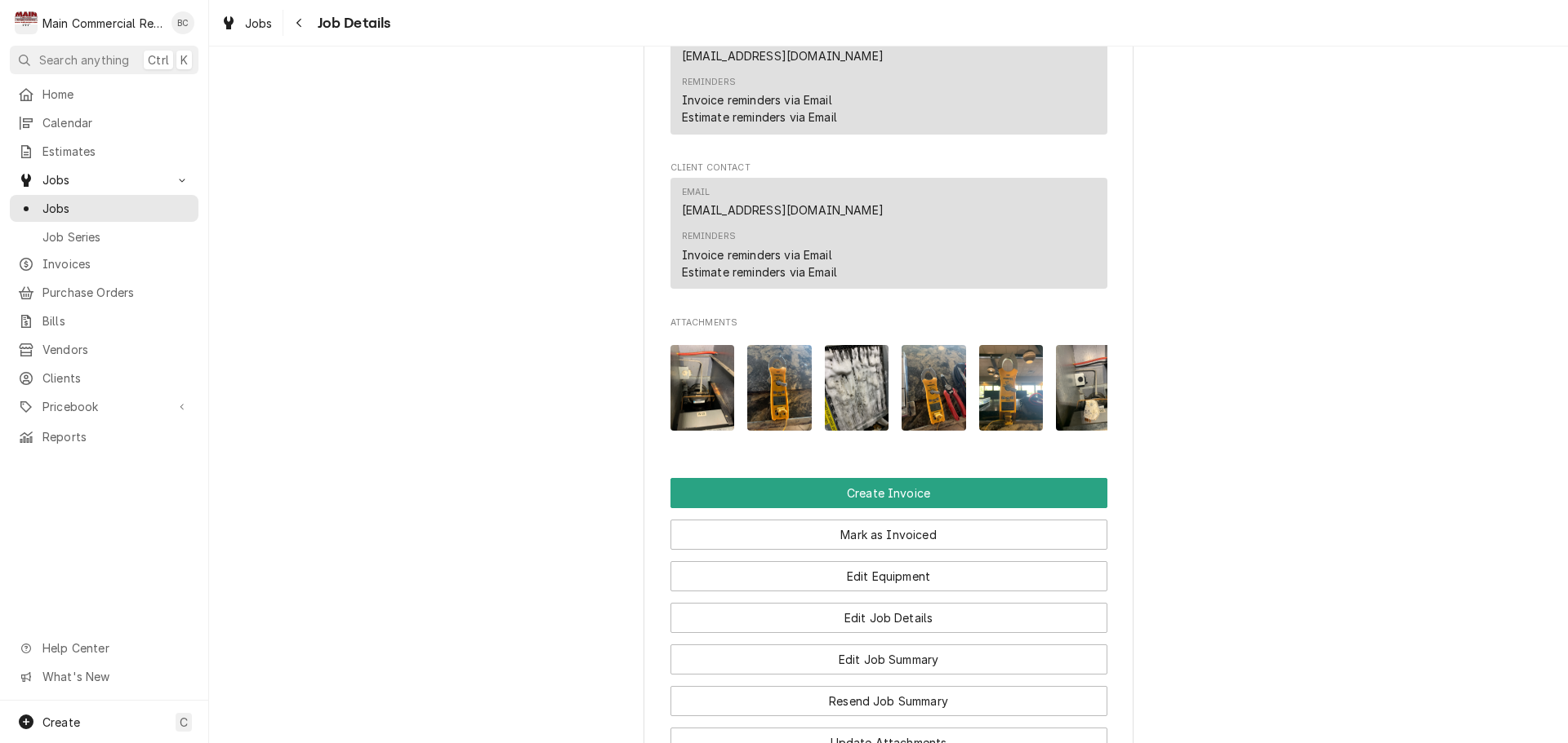
scroll to position [1469, 0]
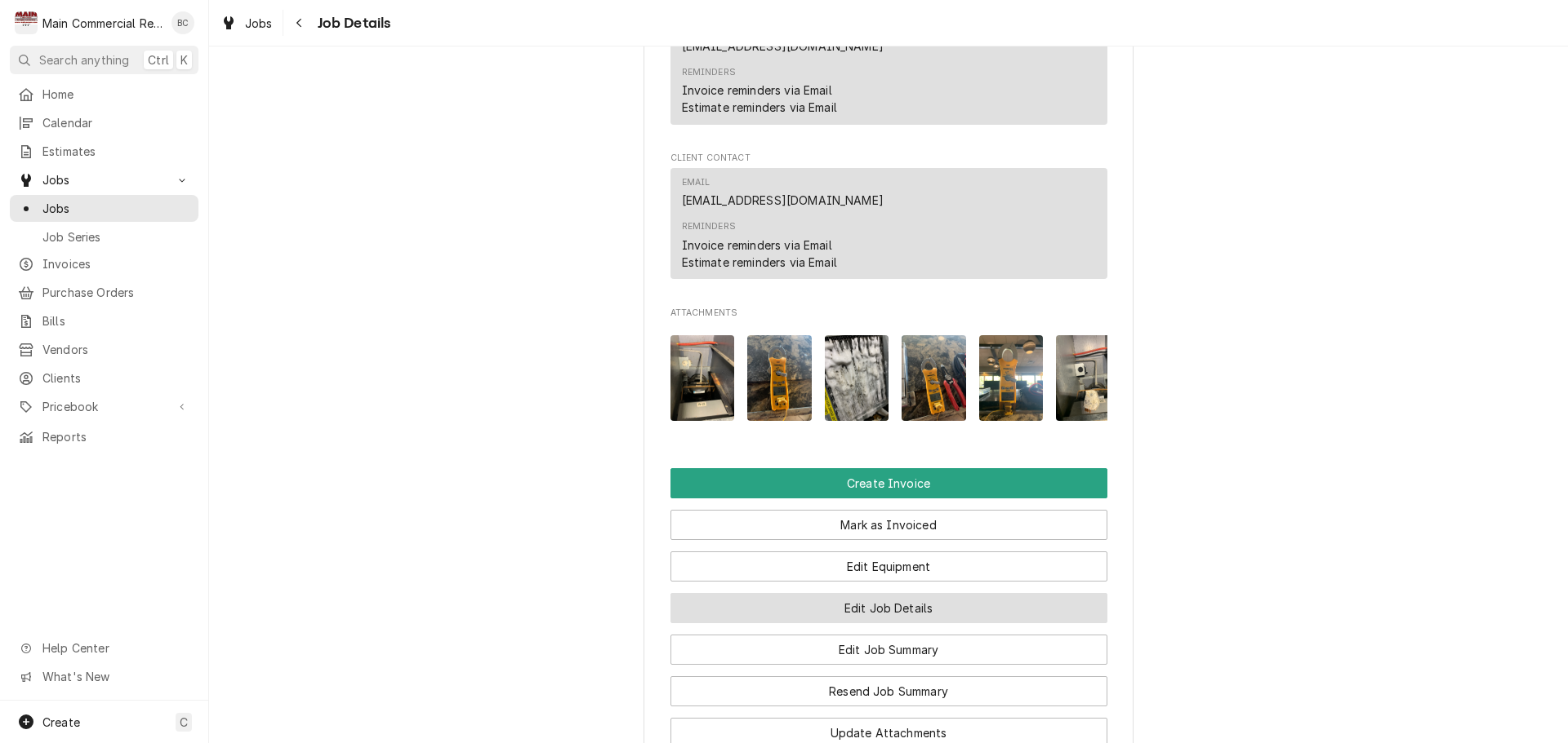
click at [893, 624] on button "Edit Job Details" at bounding box center [889, 608] width 437 height 30
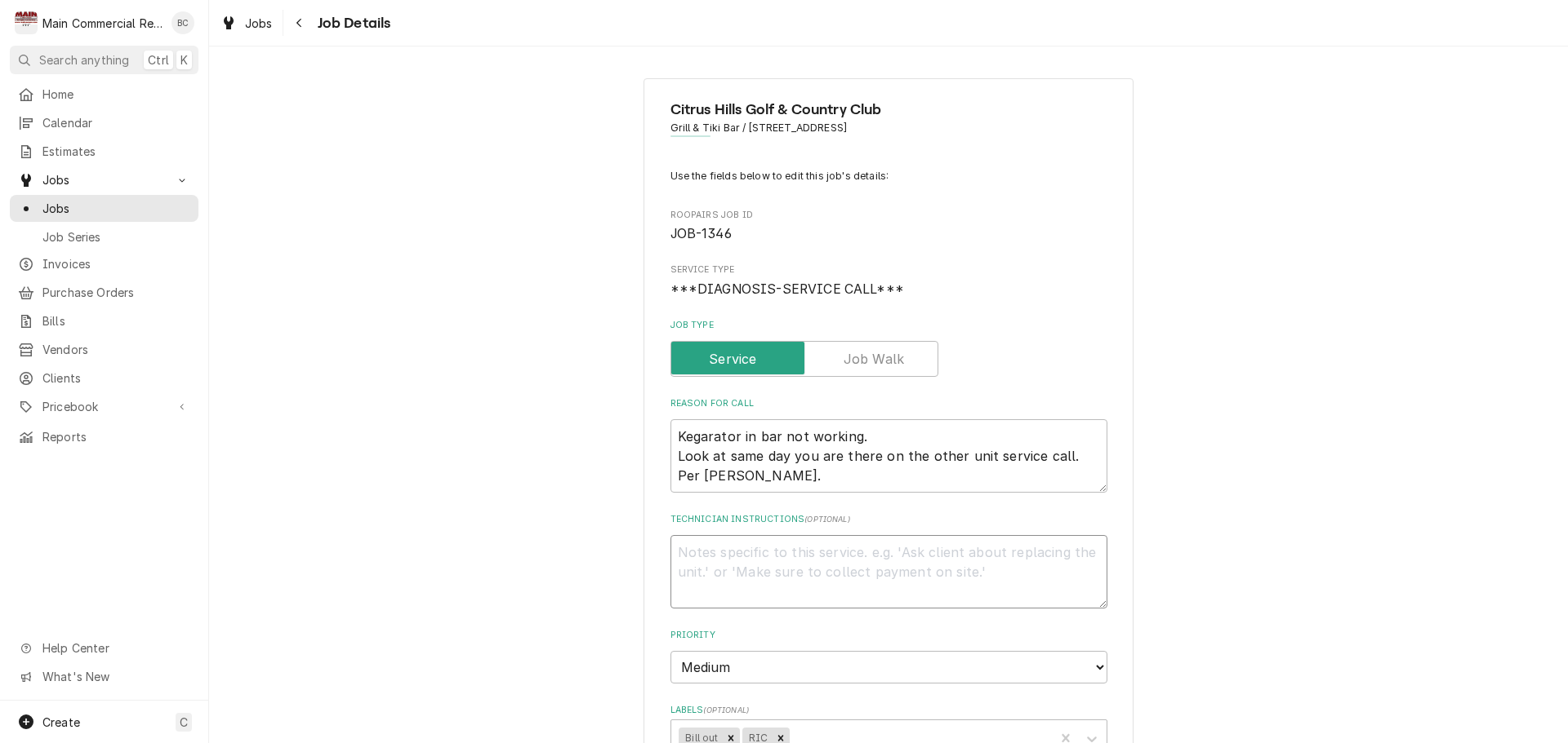
click at [778, 578] on textarea "Technician Instructions ( optional )" at bounding box center [889, 572] width 437 height 73
type textarea "x"
type textarea "I"
type textarea "x"
type textarea "IN"
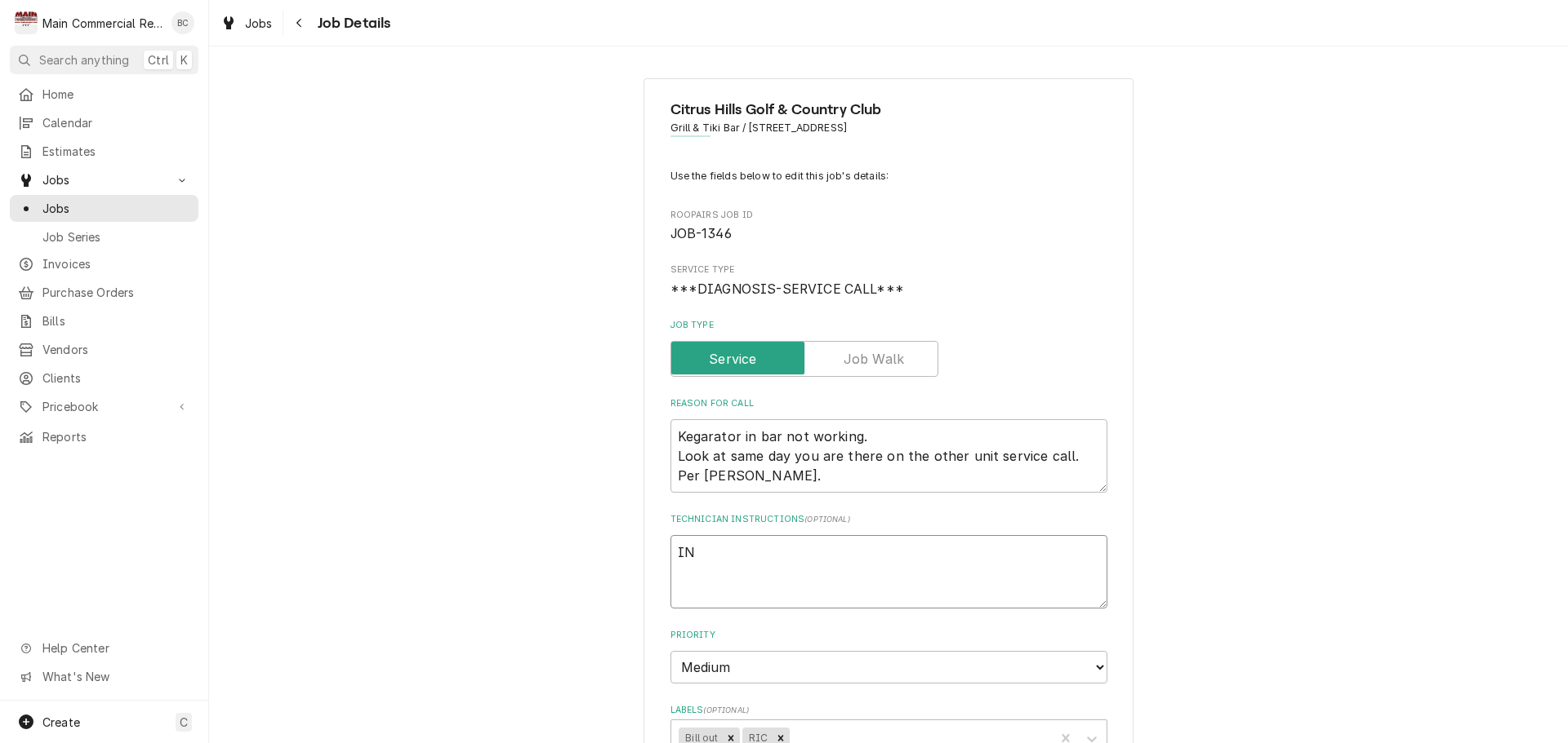
type textarea "x"
type textarea "INV"
type textarea "x"
type textarea "INV#"
type textarea "x"
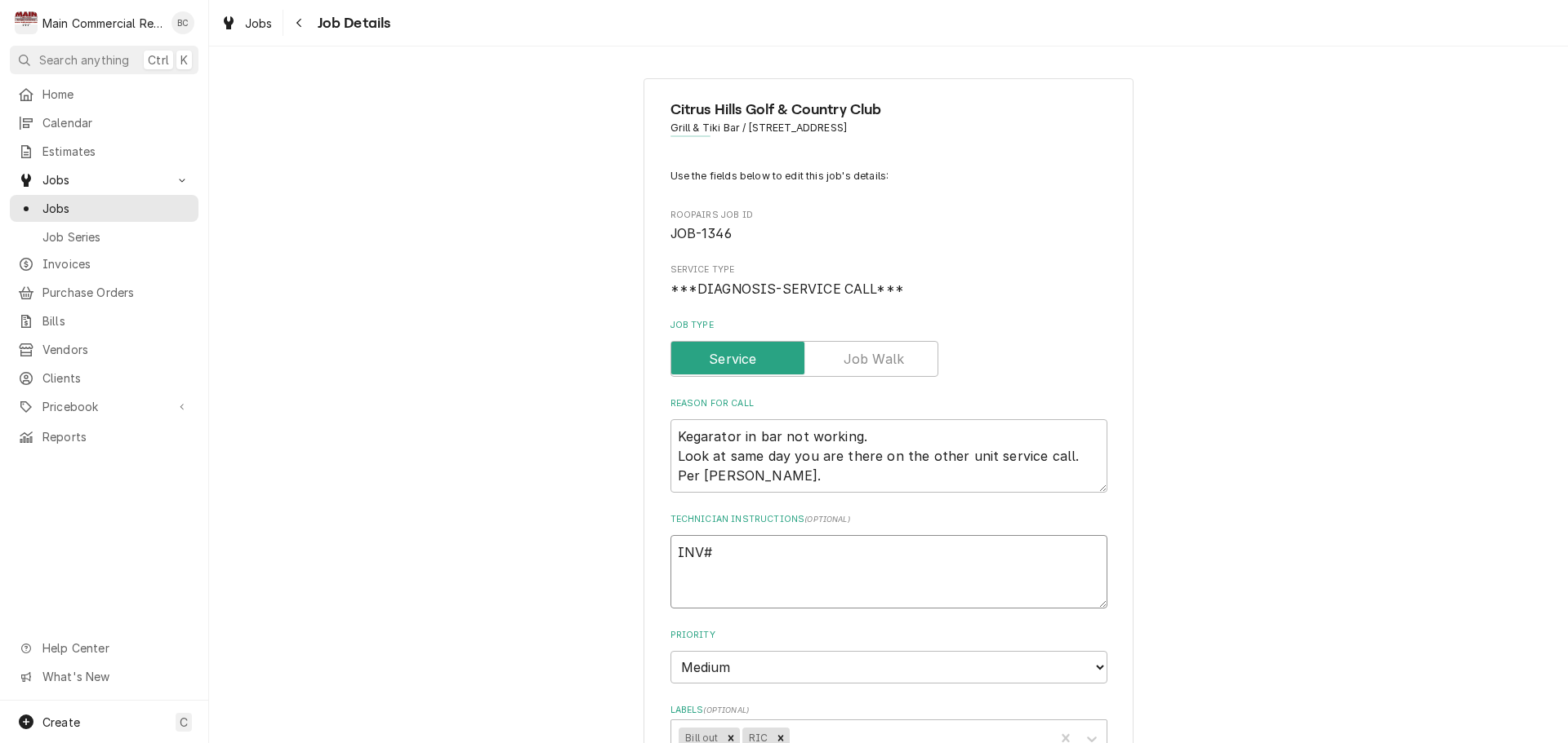
type textarea "INV#1"
type textarea "x"
type textarea "INV#15"
type textarea "x"
type textarea "INV#152"
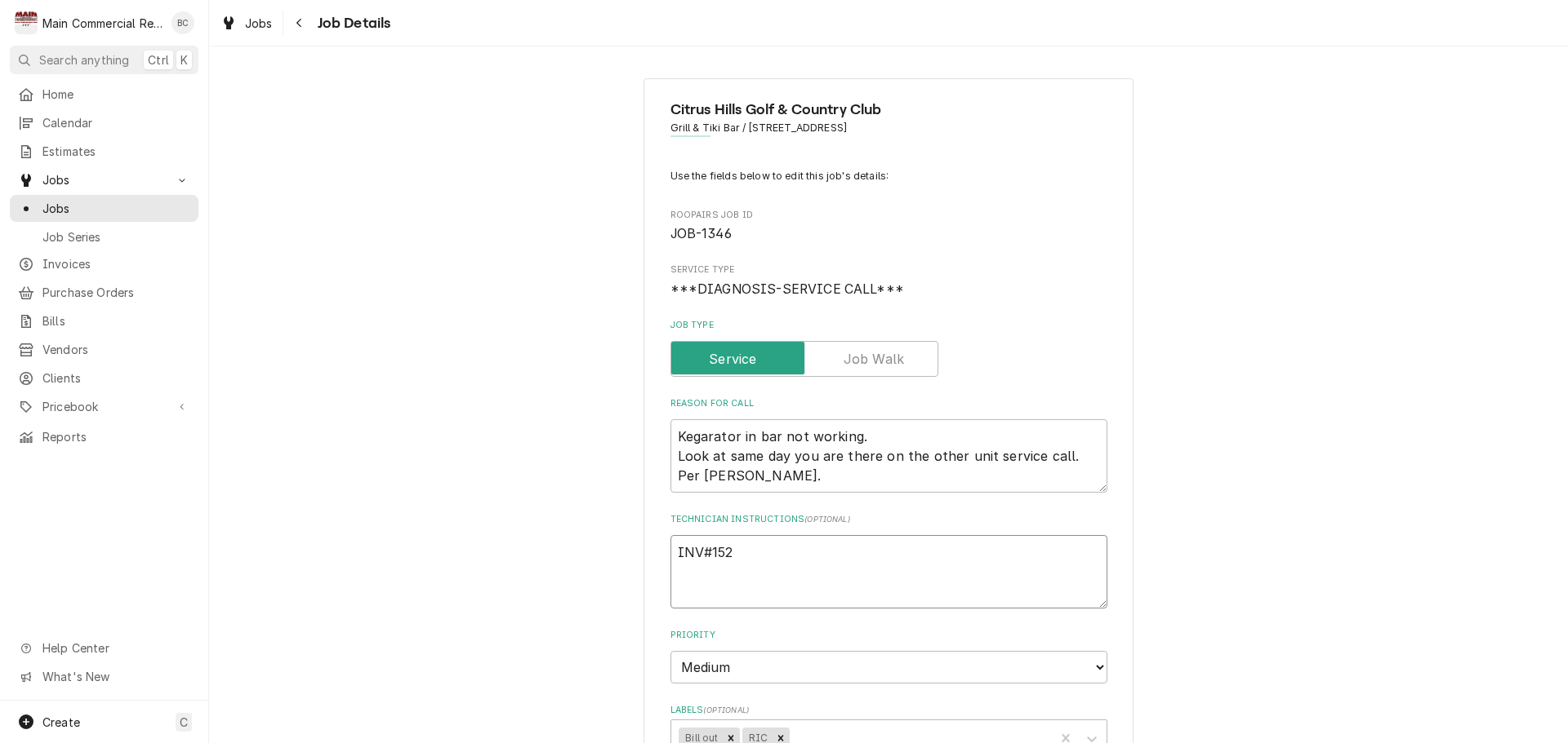
type textarea "x"
type textarea "INV#1522"
type textarea "x"
type textarea "INV#15224"
type textarea "x"
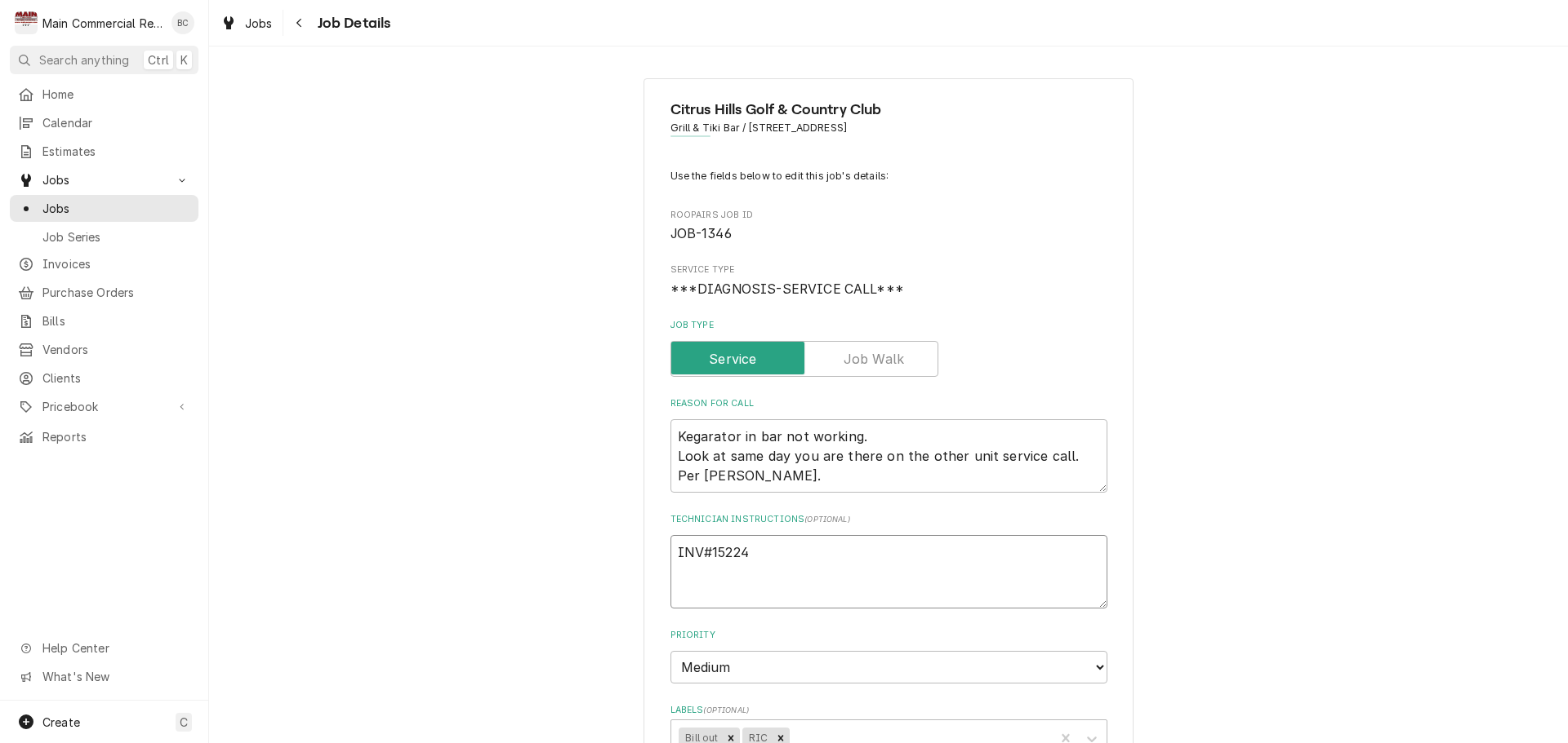
type textarea "INV#152249"
type textarea "x"
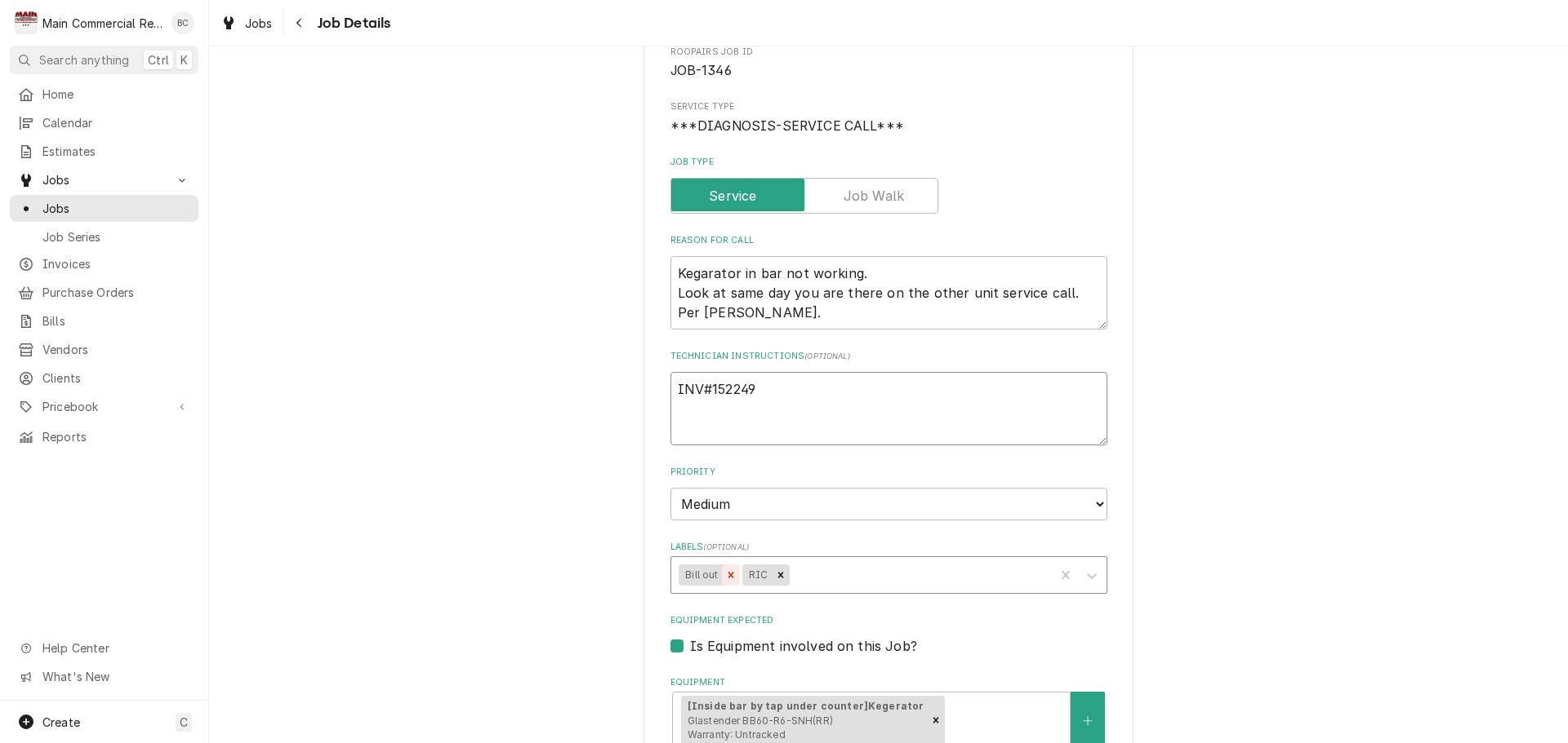
click at [727, 576] on icon "Remove Bill out" at bounding box center [730, 575] width 5 height 5
type textarea "INV#152249"
type textarea "x"
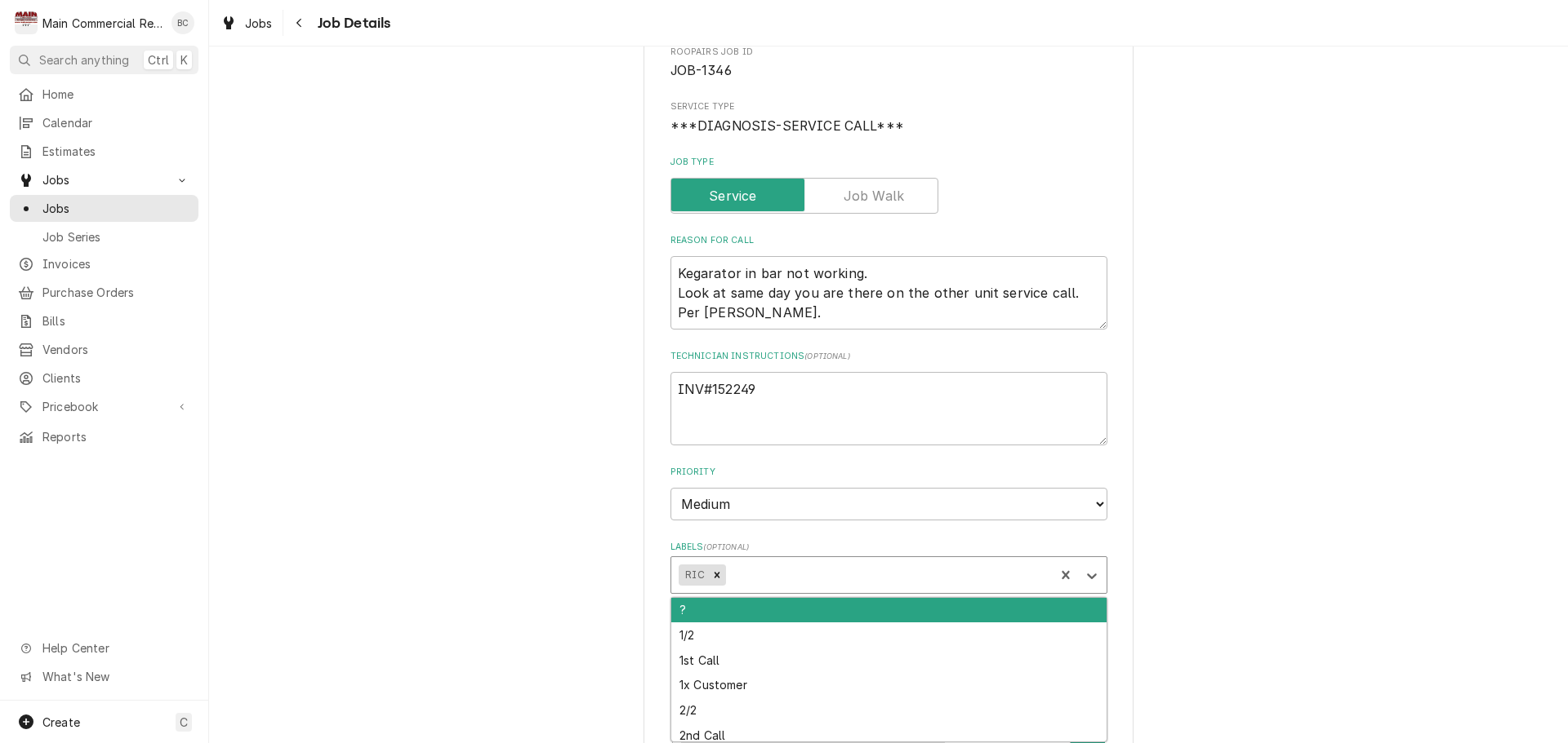
click at [742, 580] on div "Labels" at bounding box center [887, 575] width 317 height 29
type input "inv"
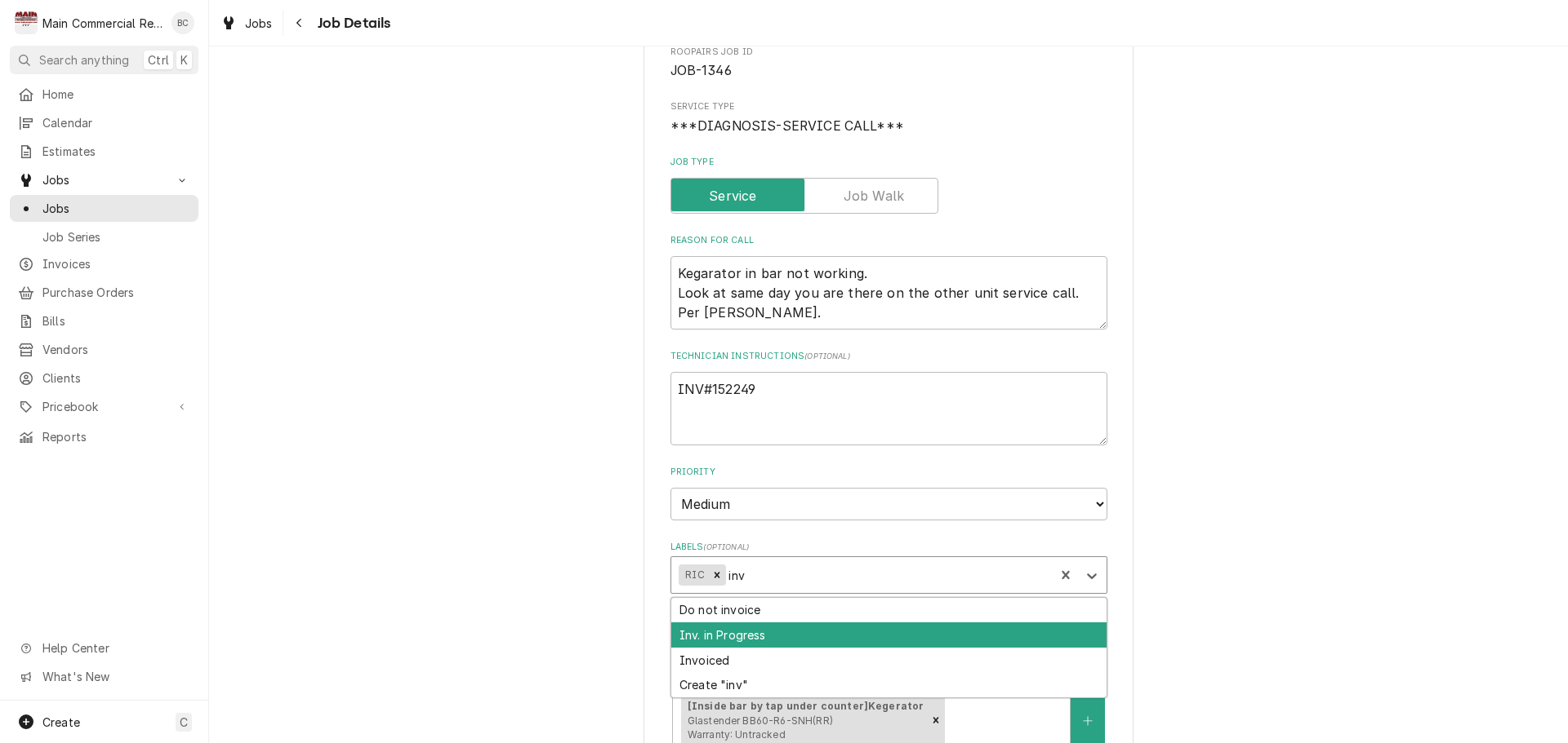
click at [734, 633] on div "Inv. in Progress" at bounding box center [889, 635] width 435 height 25
type textarea "x"
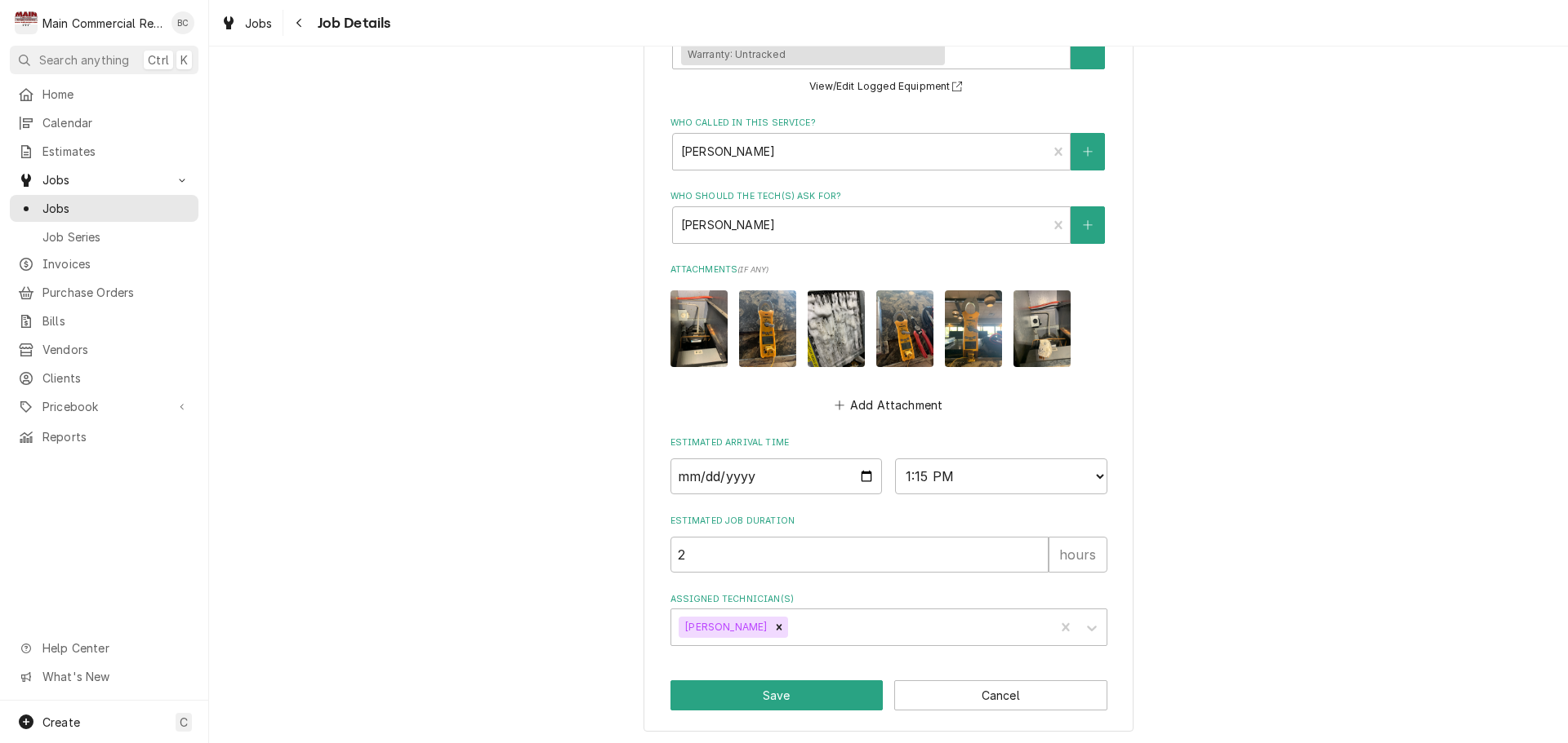
scroll to position [846, 0]
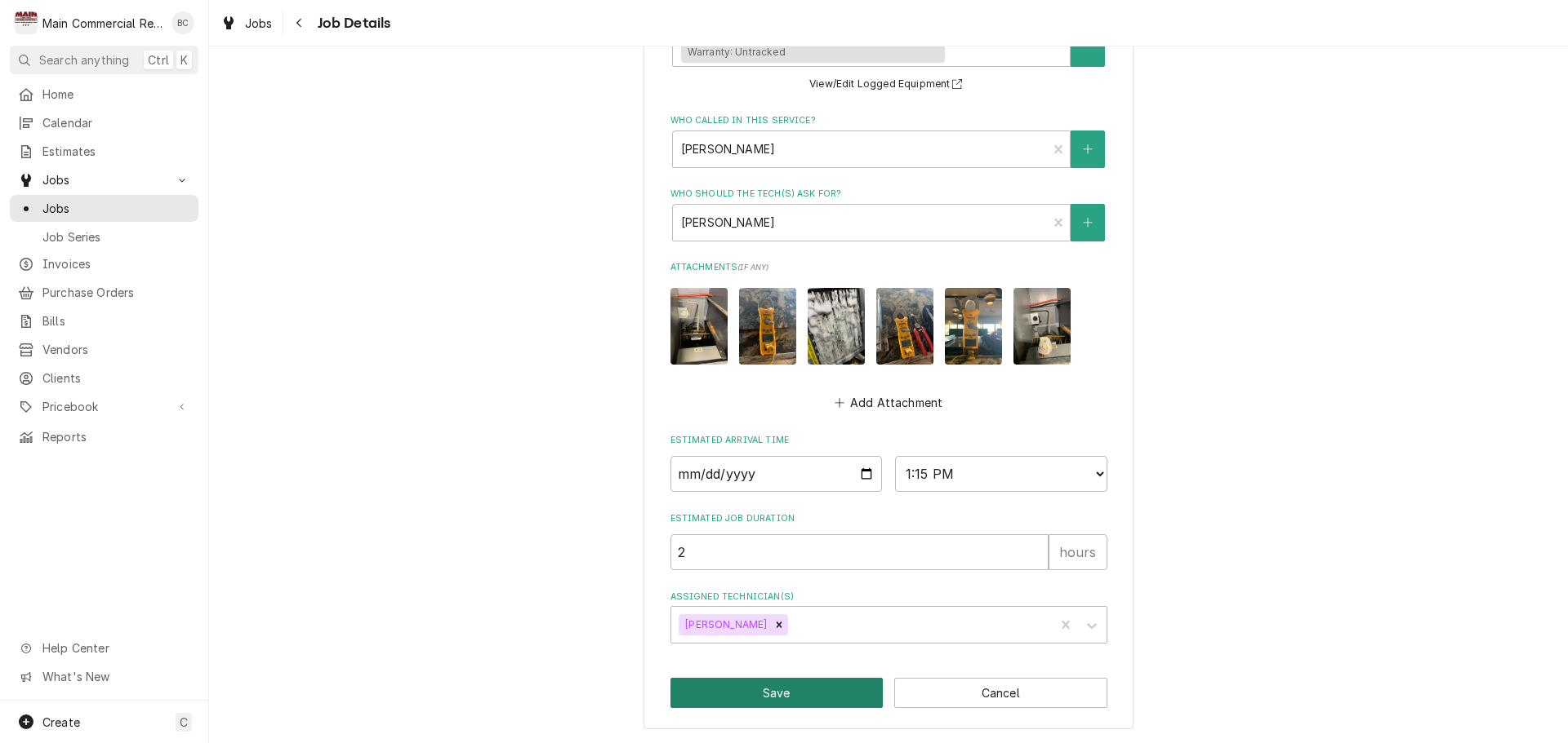
click at [756, 690] on button "Save" at bounding box center [776, 693] width 213 height 30
type textarea "x"
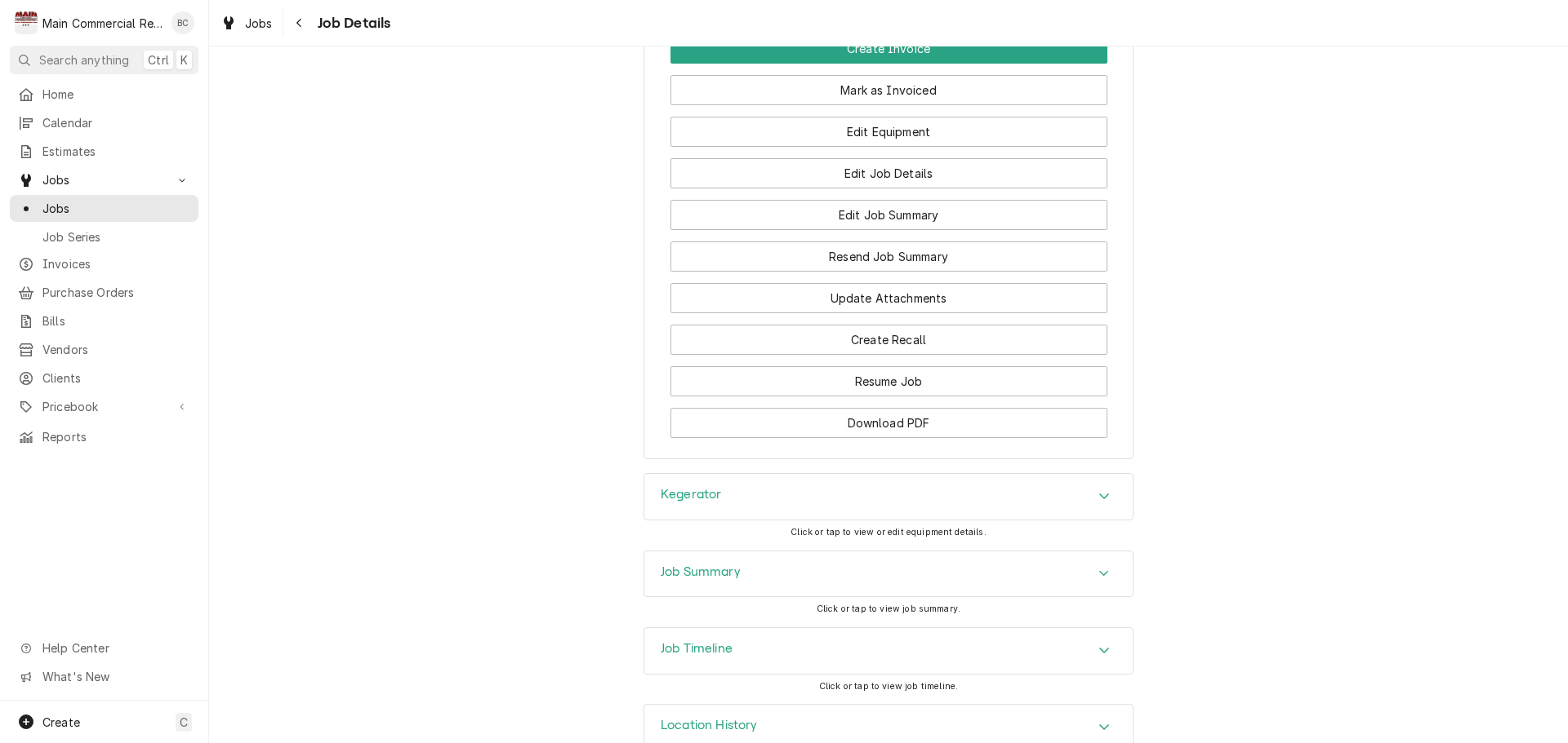
scroll to position [2009, 0]
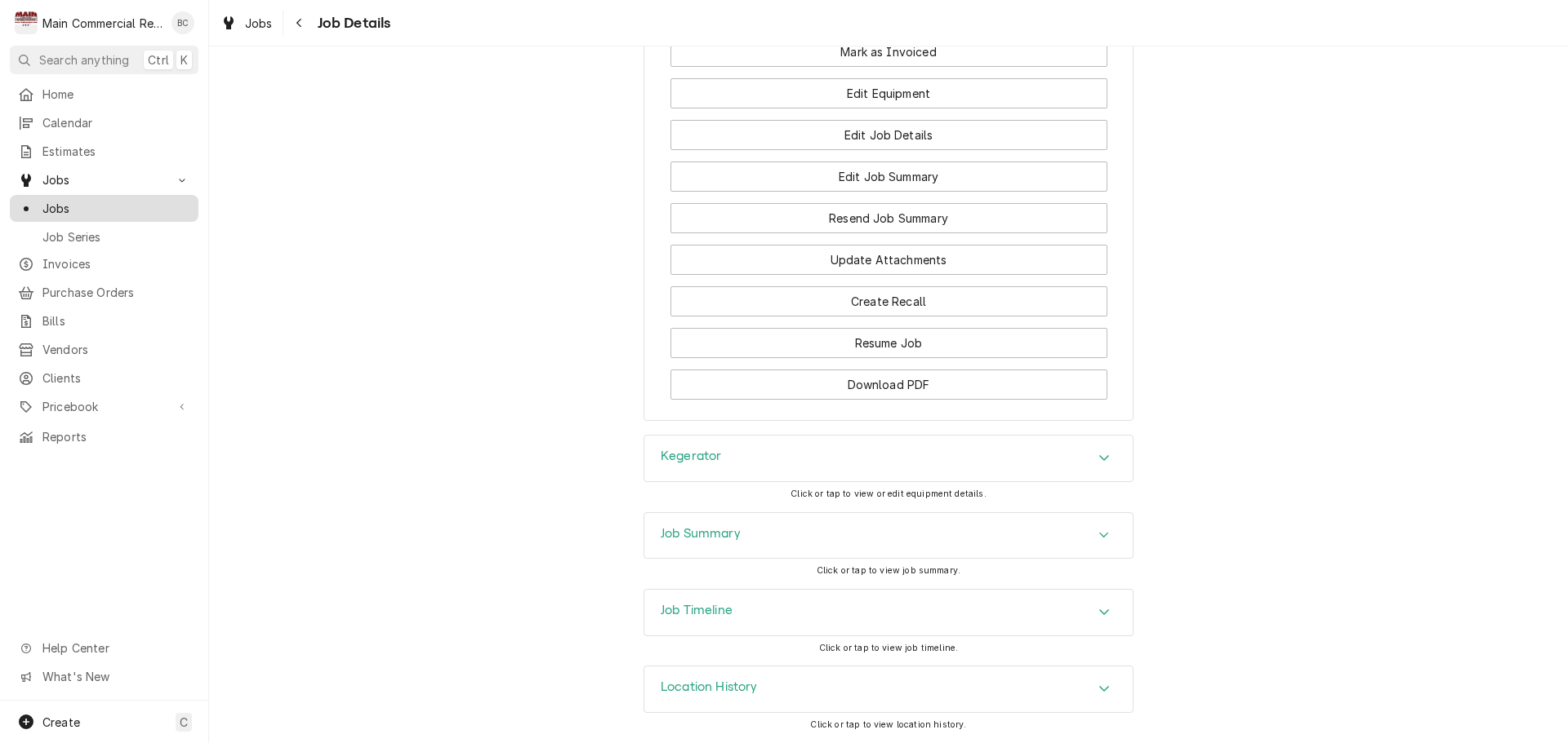
click at [64, 208] on span "Jobs" at bounding box center [117, 208] width 148 height 17
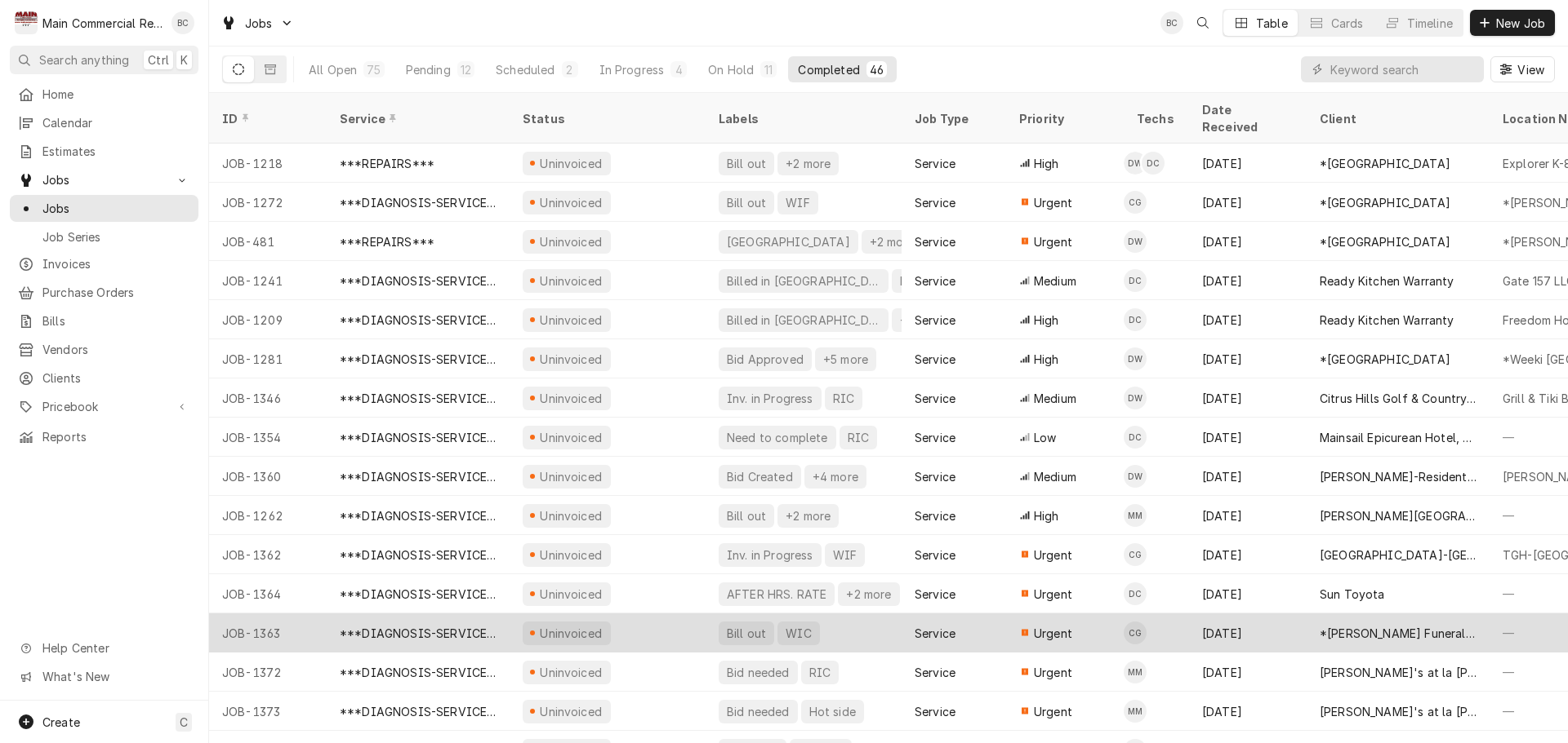
scroll to position [98, 0]
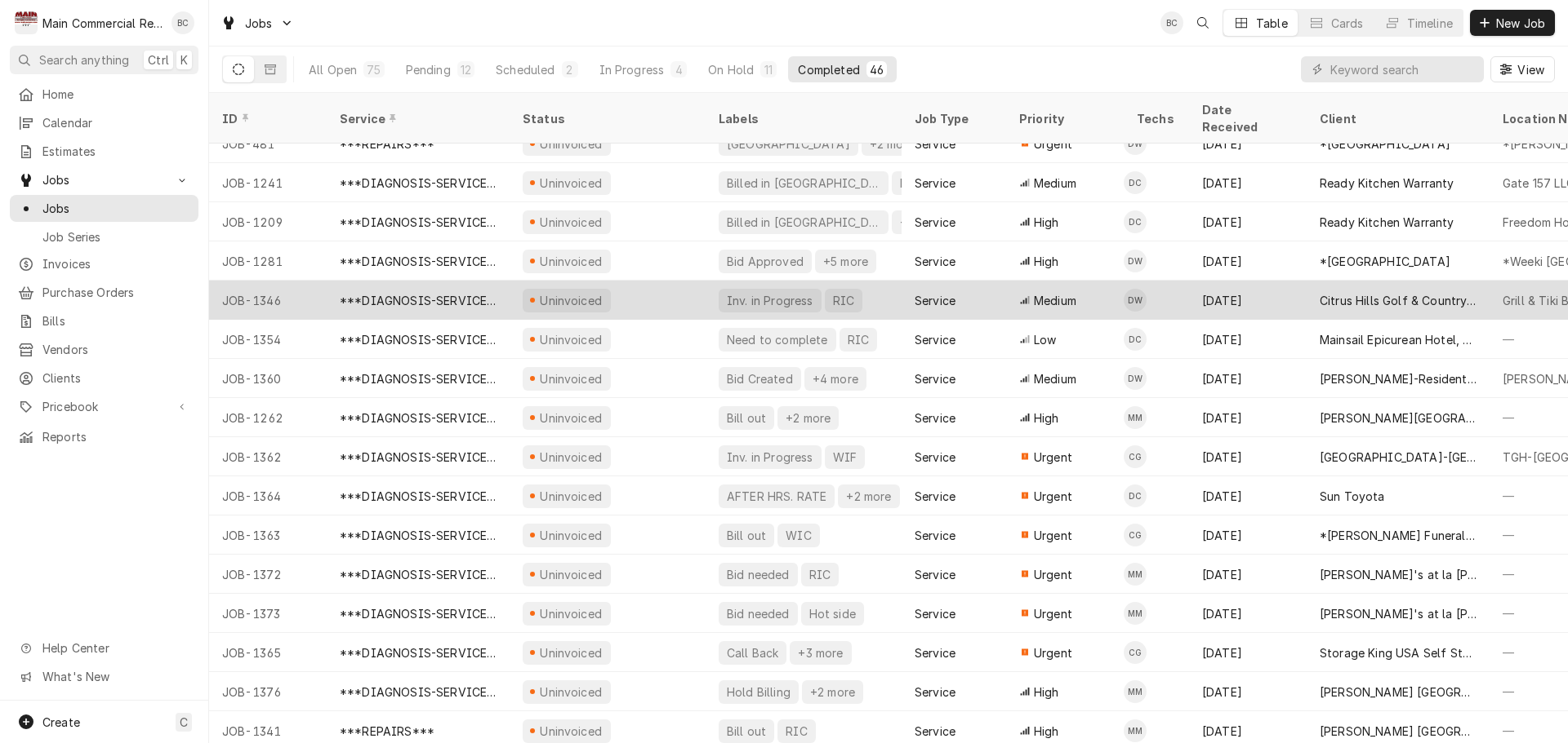
click at [741, 292] on div "Inv. in Progress" at bounding box center [769, 300] width 90 height 17
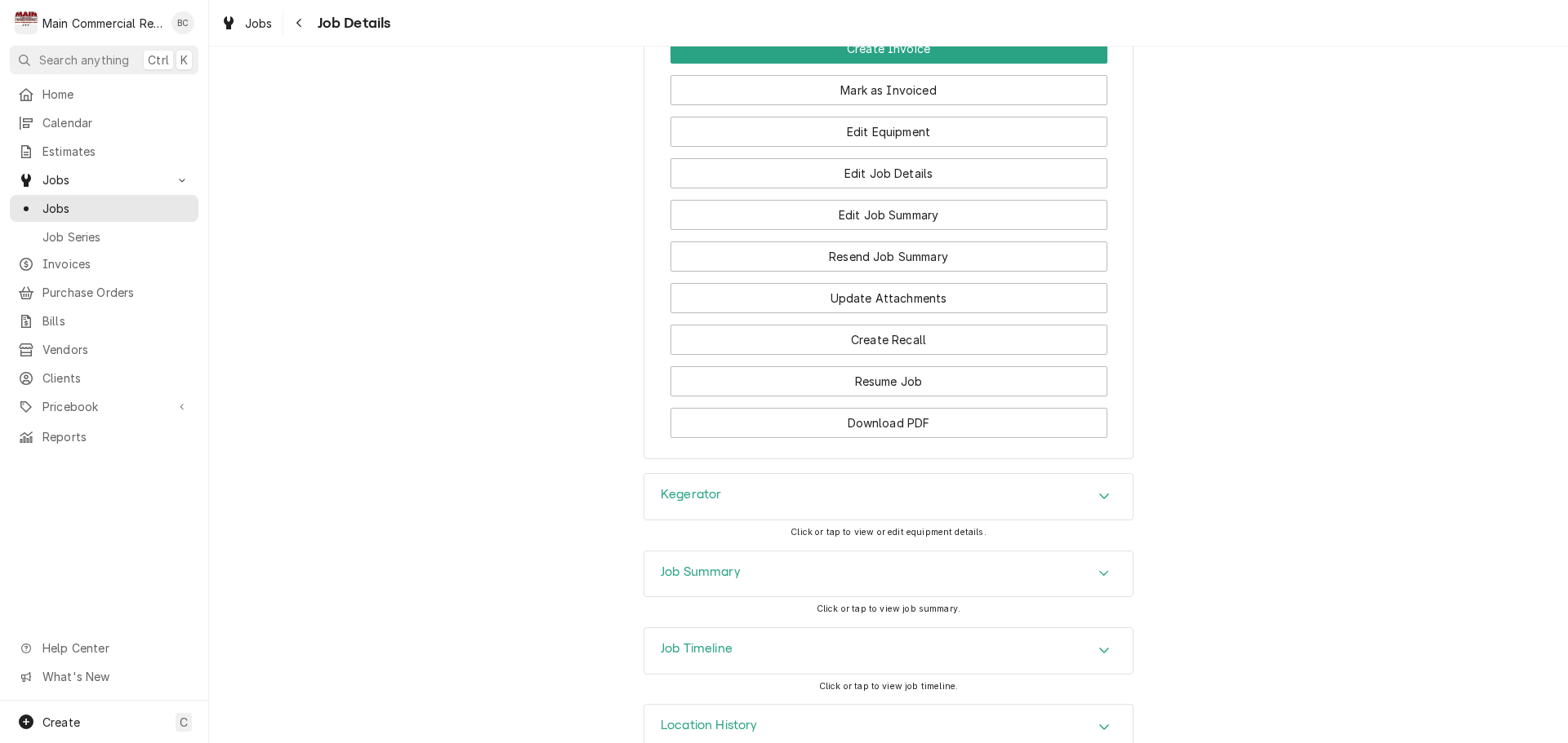
scroll to position [2009, 0]
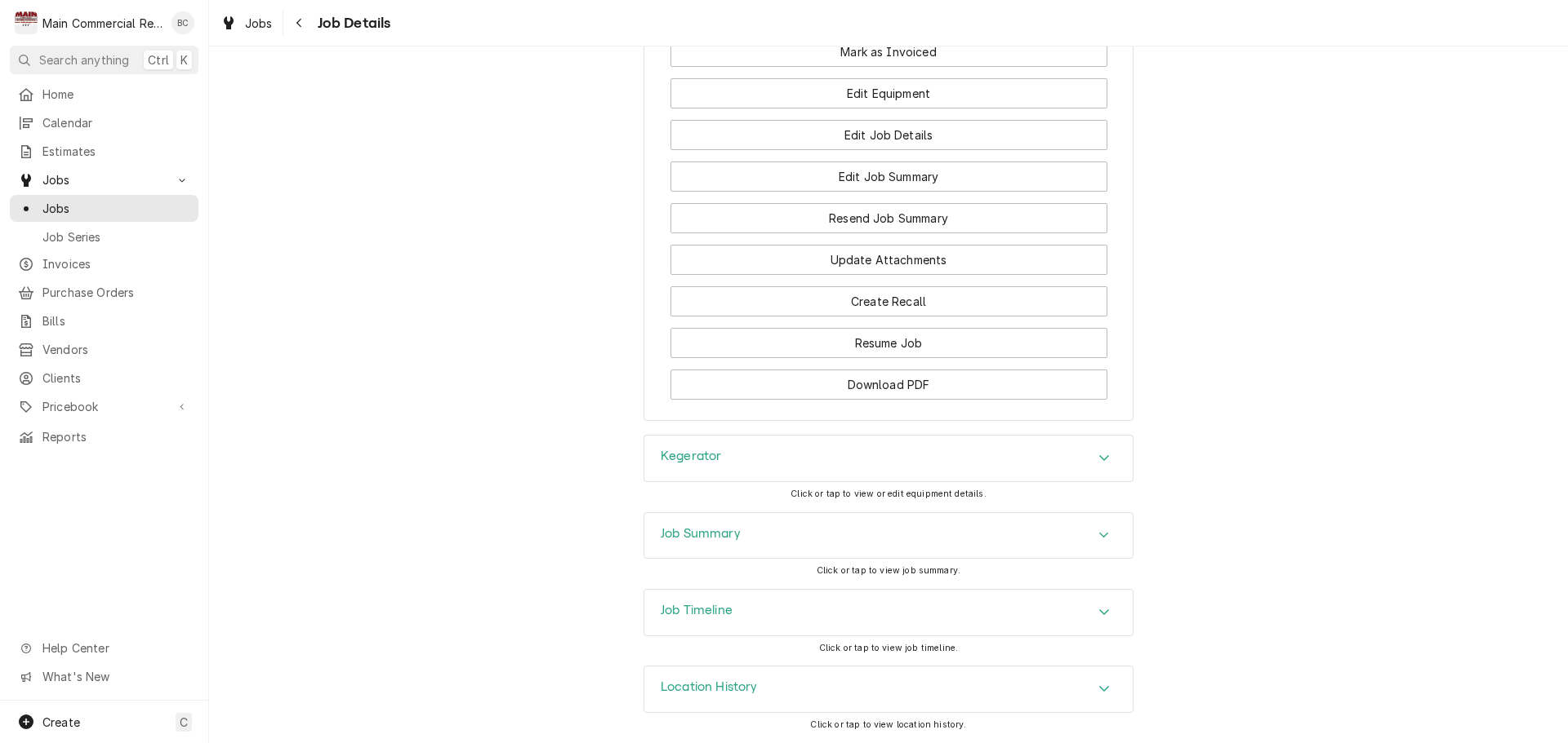
click at [694, 609] on h3 "Job Timeline" at bounding box center [696, 610] width 72 height 15
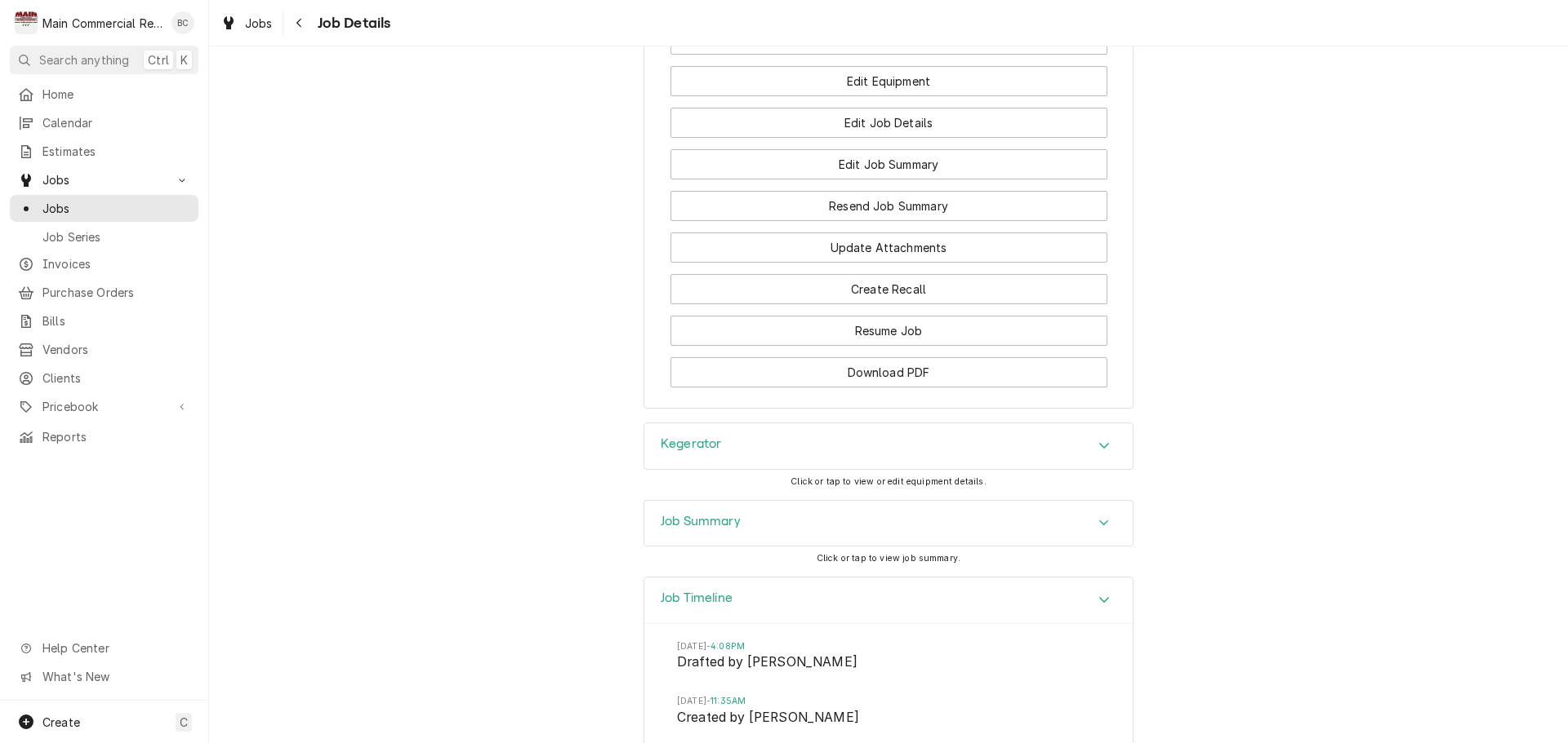
click at [666, 529] on h3 "Job Summary" at bounding box center [701, 521] width 80 height 15
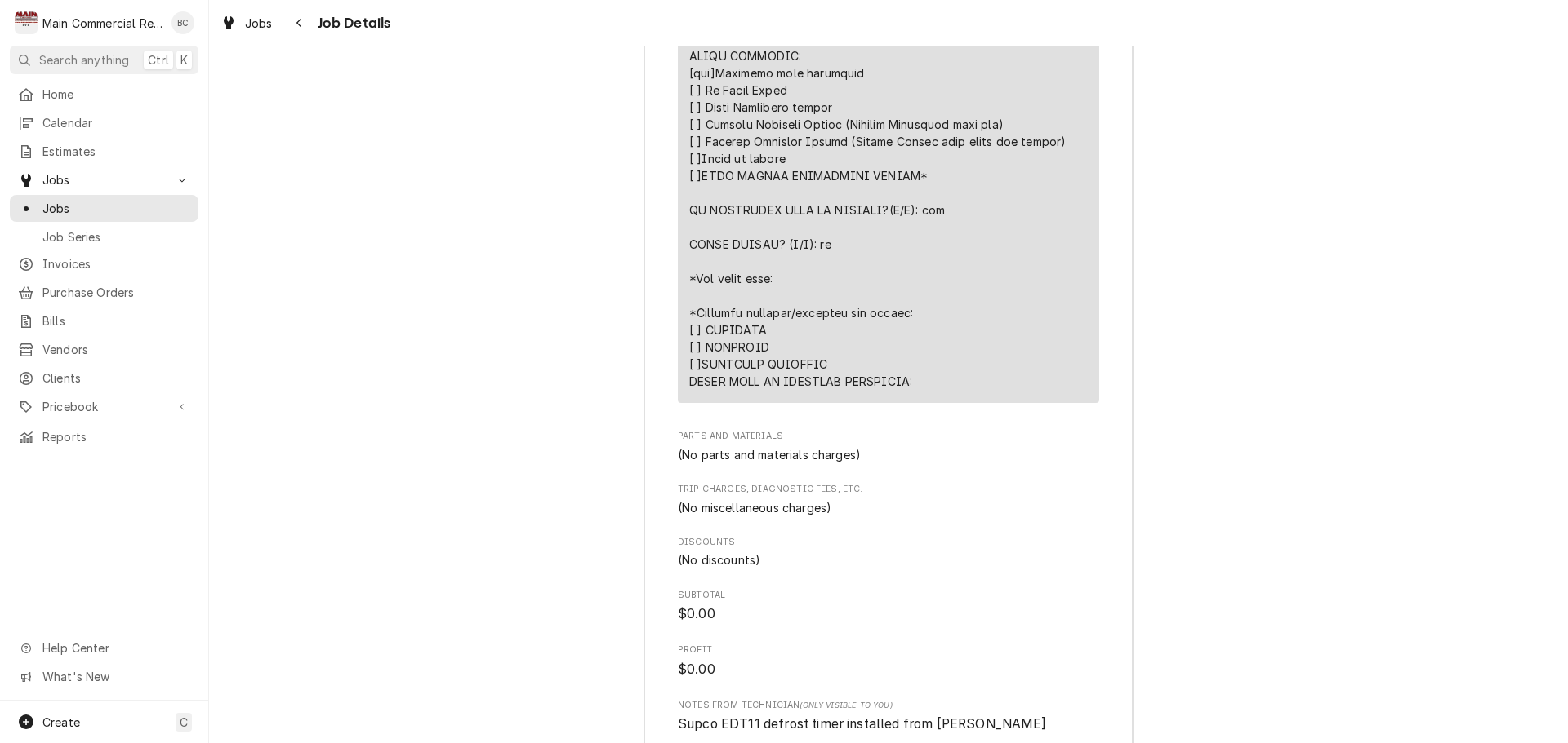
scroll to position [3701, 0]
